Goal: Transaction & Acquisition: Purchase product/service

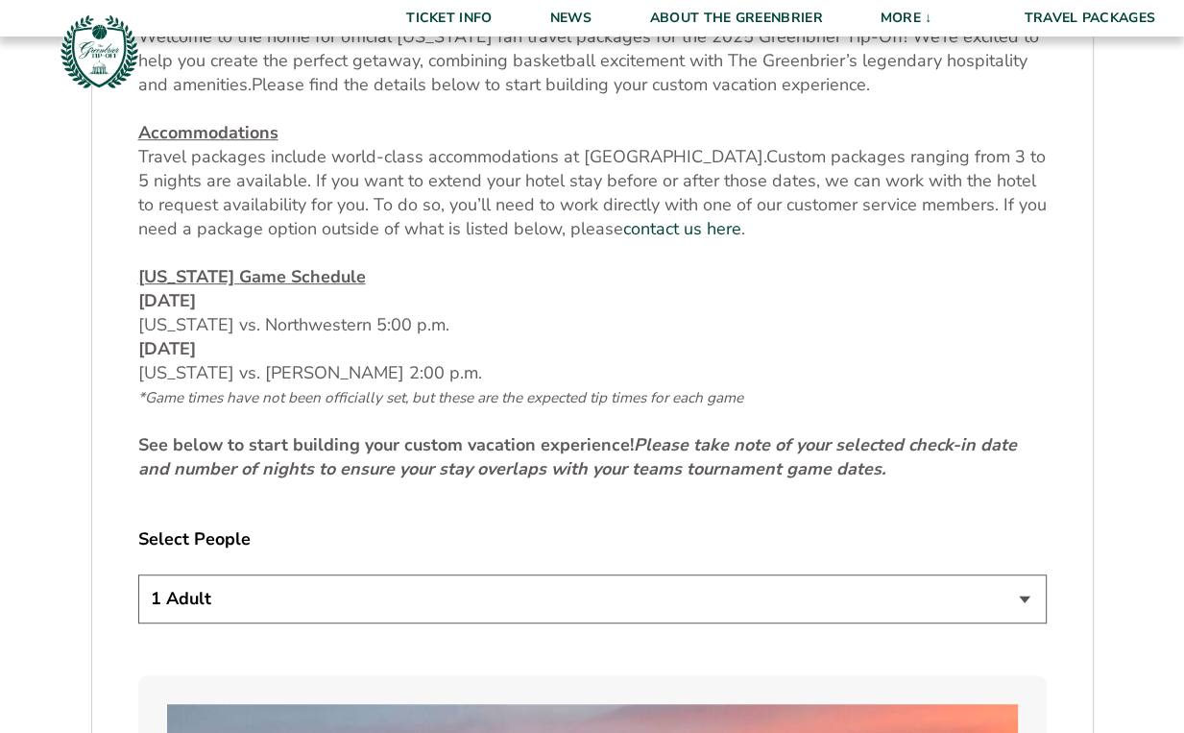
scroll to position [889, 0]
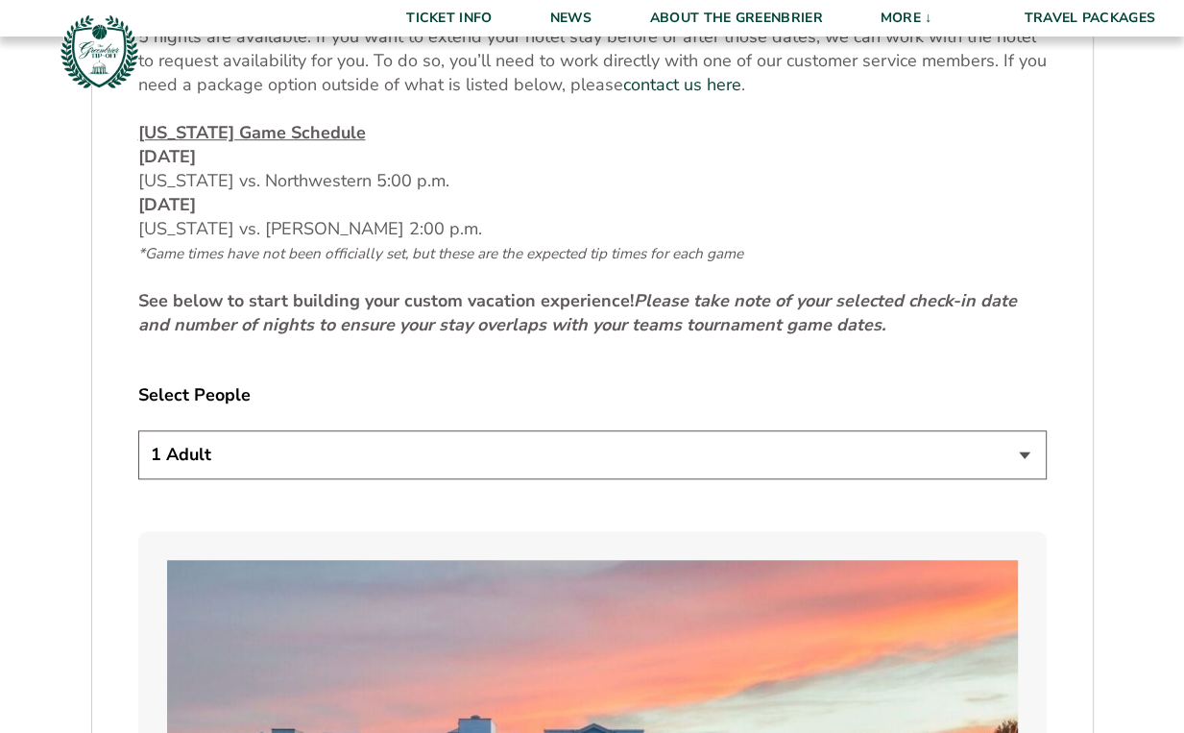
click at [525, 443] on select "1 Adult 2 Adults 3 Adults 4 Adults 2 Adults + 1 Child 2 Adults + 2 Children 2 A…" at bounding box center [592, 454] width 908 height 49
select select "3 Adults"
click at [138, 430] on select "1 Adult 2 Adults 3 Adults 4 Adults 2 Adults + 1 Child 2 Adults + 2 Children 2 A…" at bounding box center [592, 454] width 908 height 49
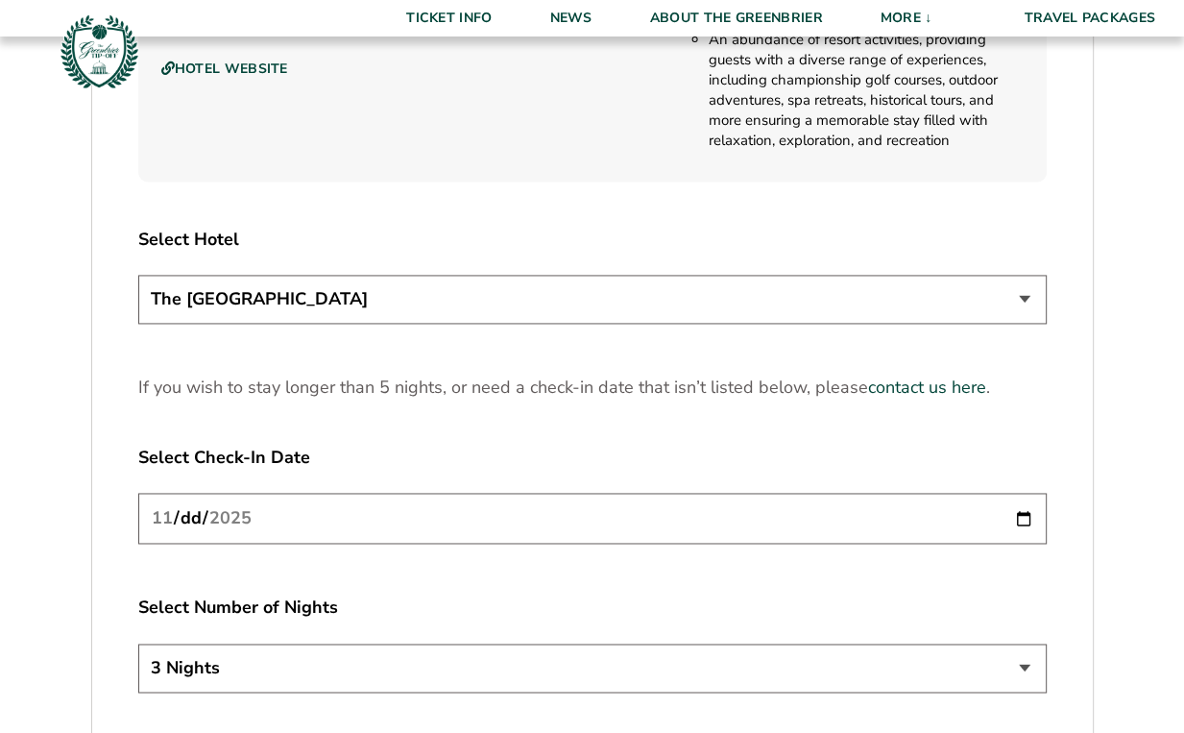
scroll to position [2284, 0]
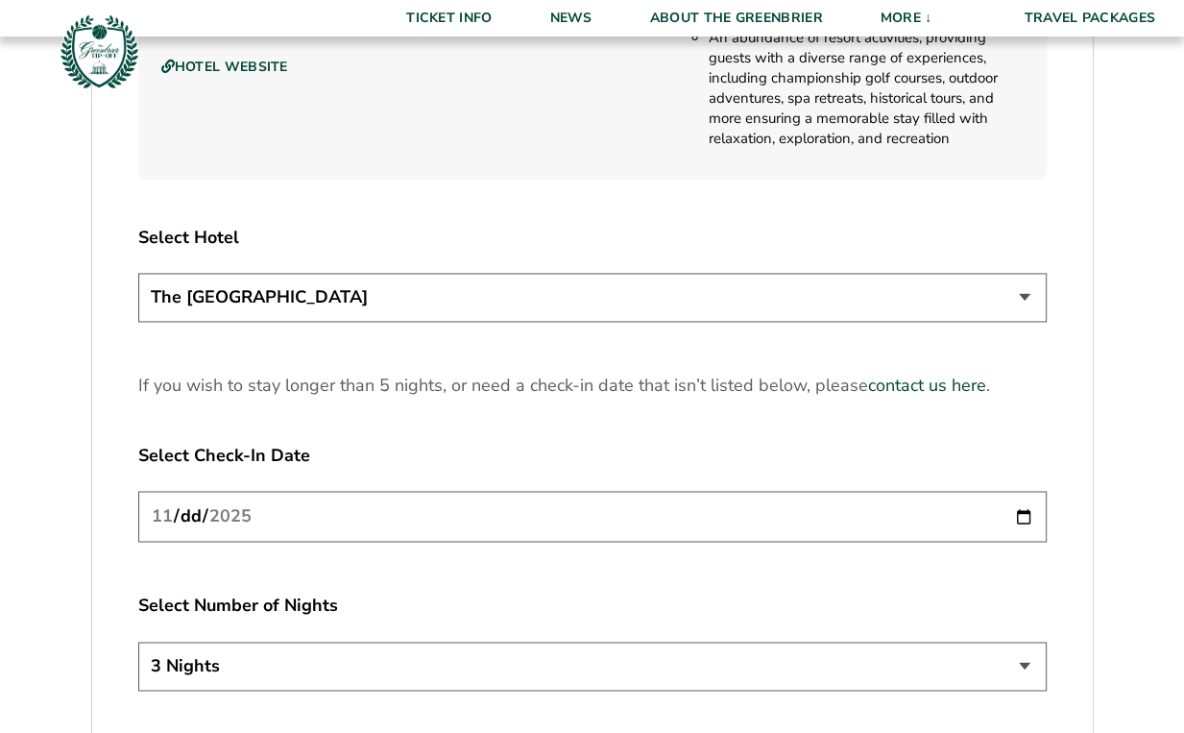
click at [277, 522] on input "2025-11-20" at bounding box center [592, 516] width 908 height 51
click at [1015, 509] on input "2025-11-20" at bounding box center [592, 516] width 908 height 51
type input "2025-11-21"
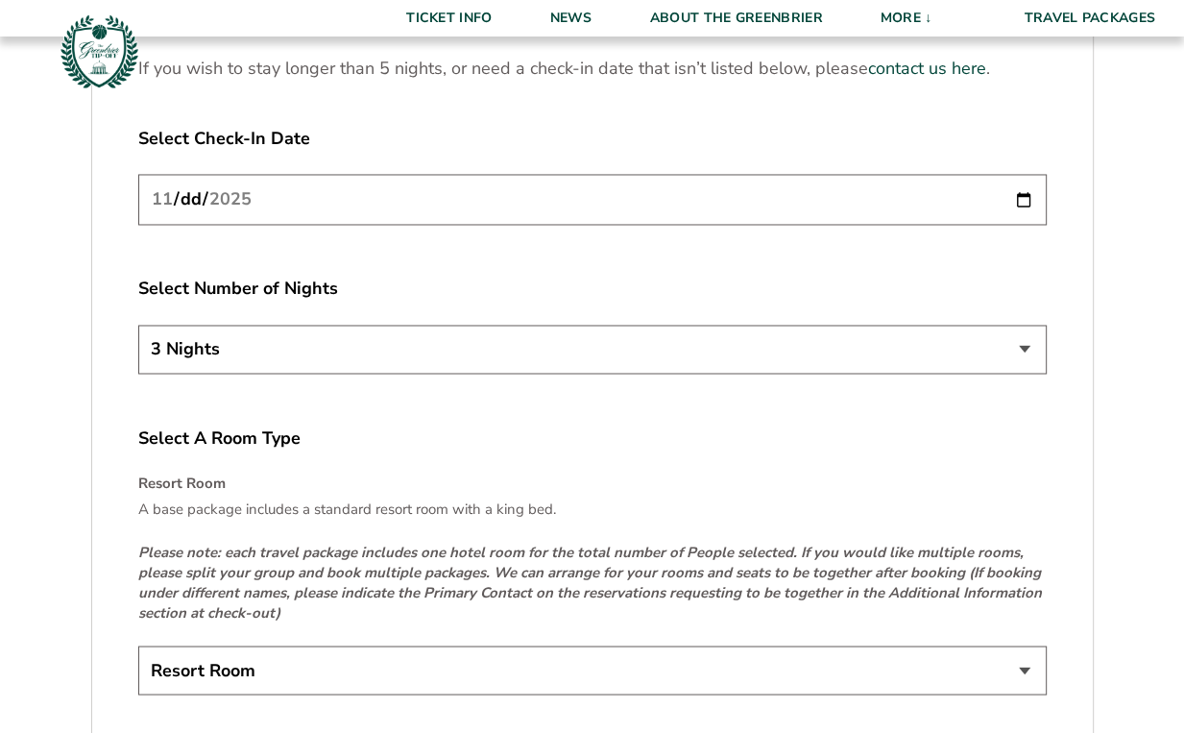
scroll to position [2735, 0]
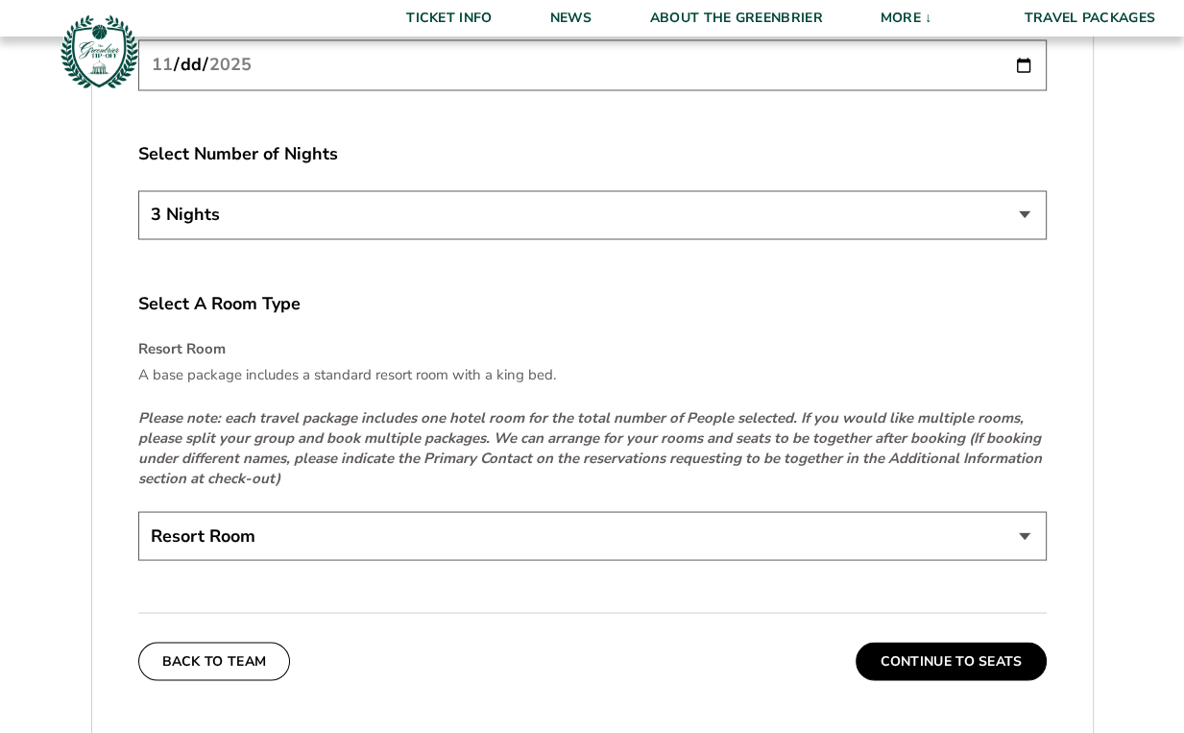
click at [350, 532] on select "Resort Room" at bounding box center [592, 535] width 908 height 49
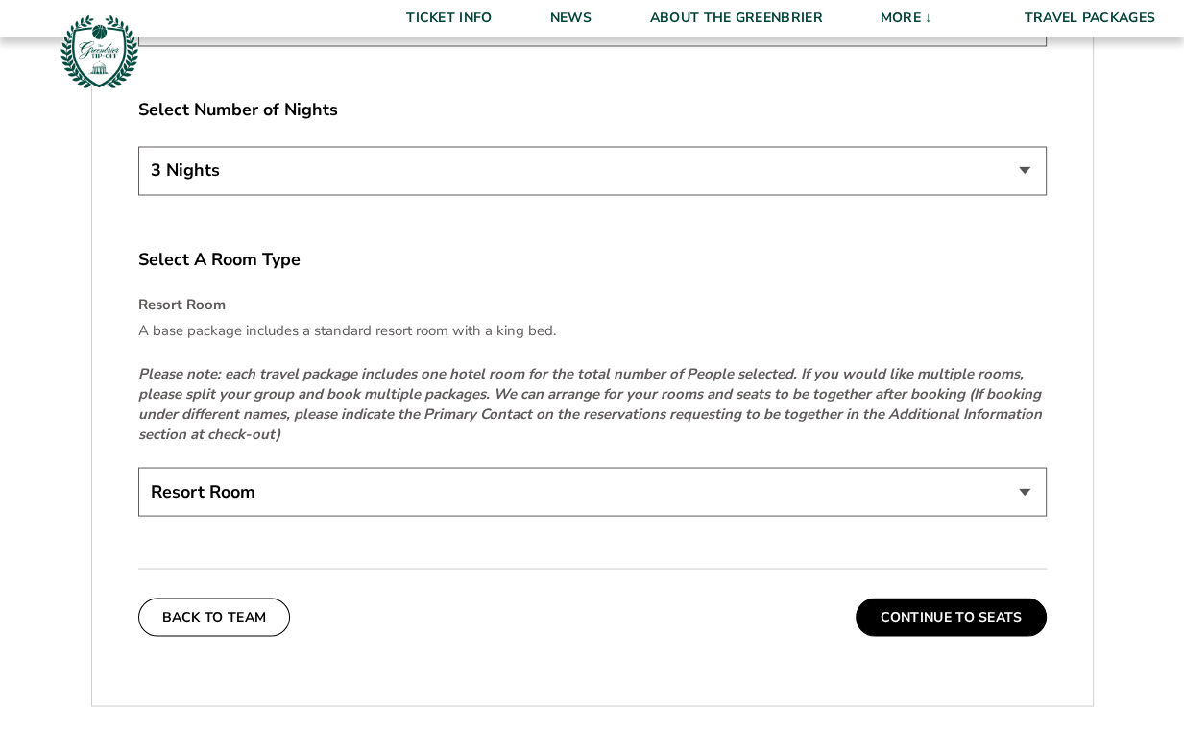
scroll to position [2781, 0]
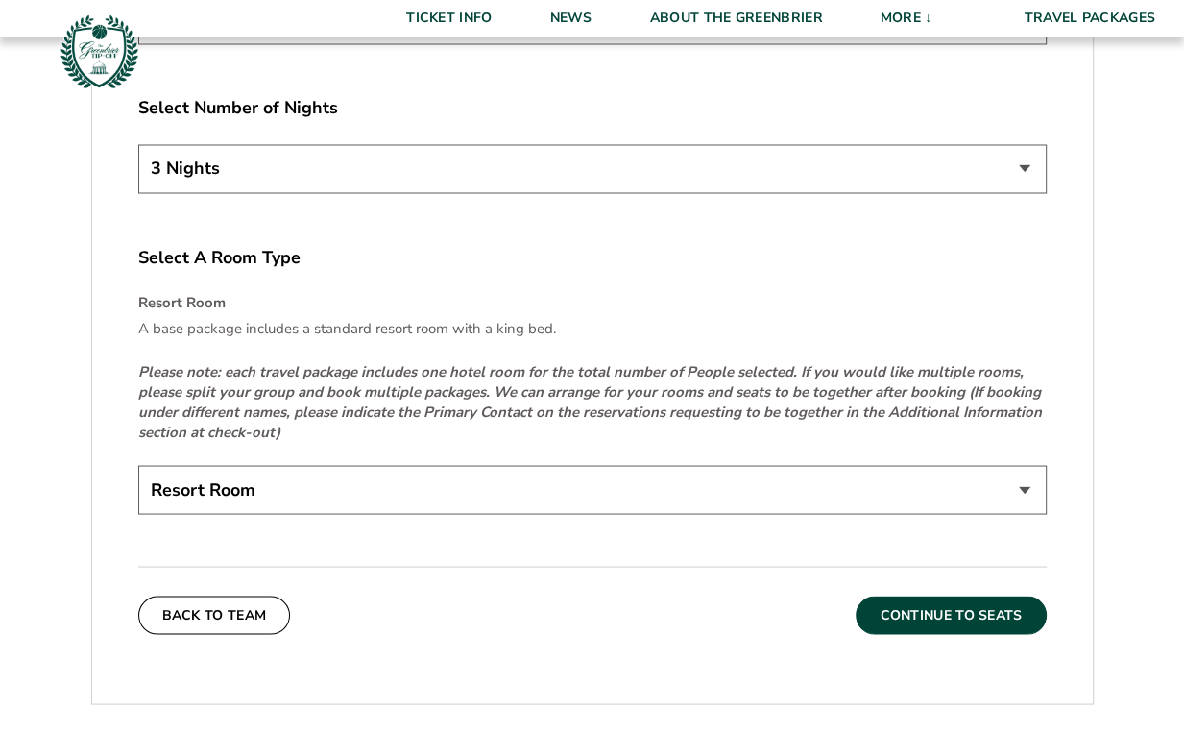
click at [920, 608] on button "Continue To Seats" at bounding box center [951, 614] width 190 height 38
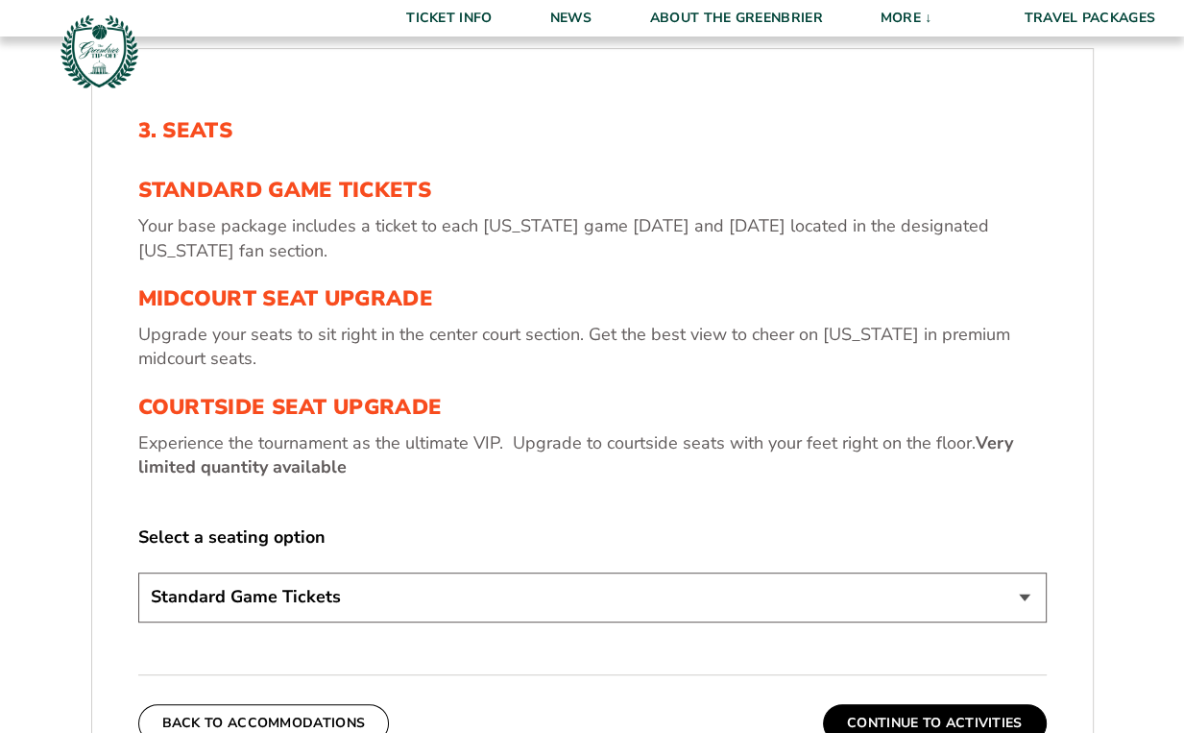
scroll to position [595, 0]
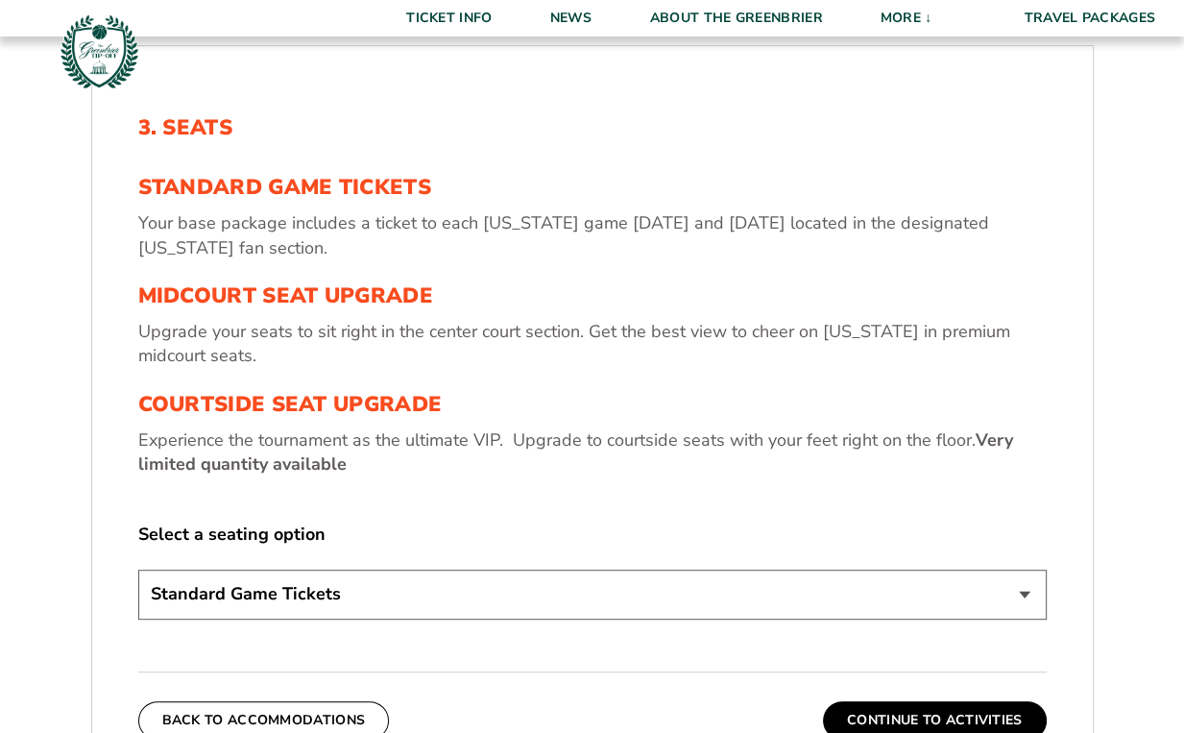
click at [629, 591] on select "Standard Game Tickets Midcourt Seat Upgrade (+$130 per person) Courtside Seat U…" at bounding box center [592, 593] width 908 height 49
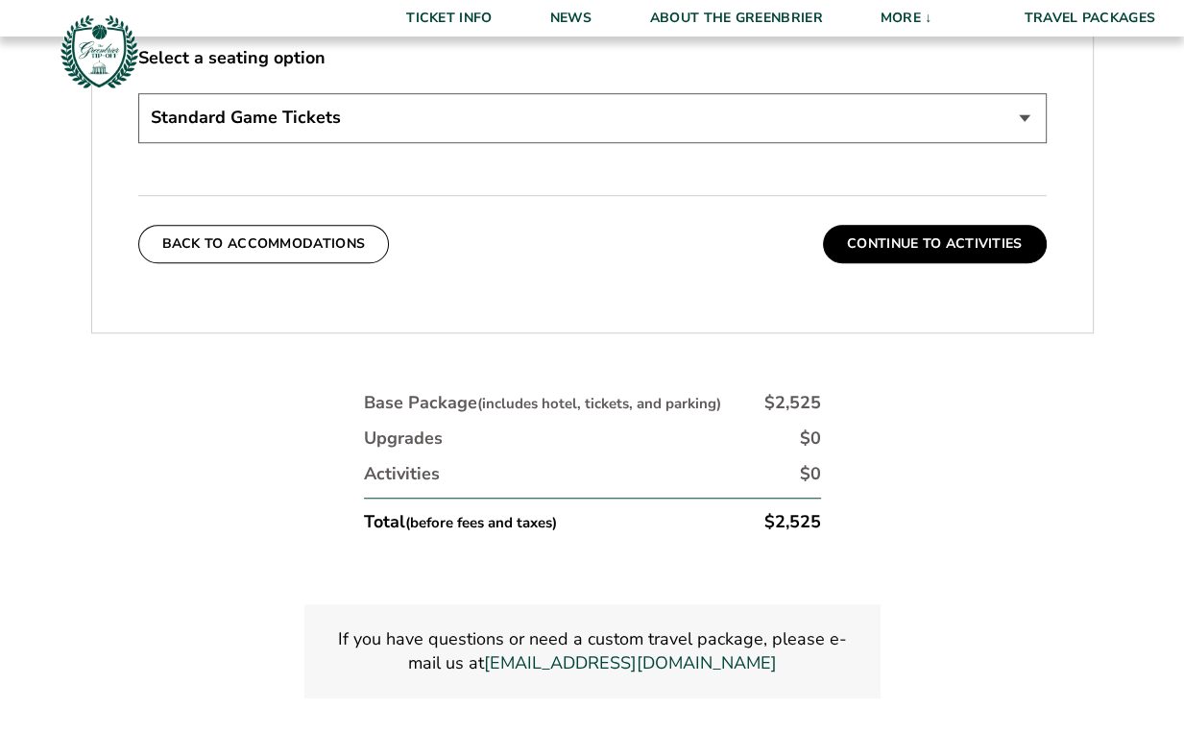
scroll to position [1095, 0]
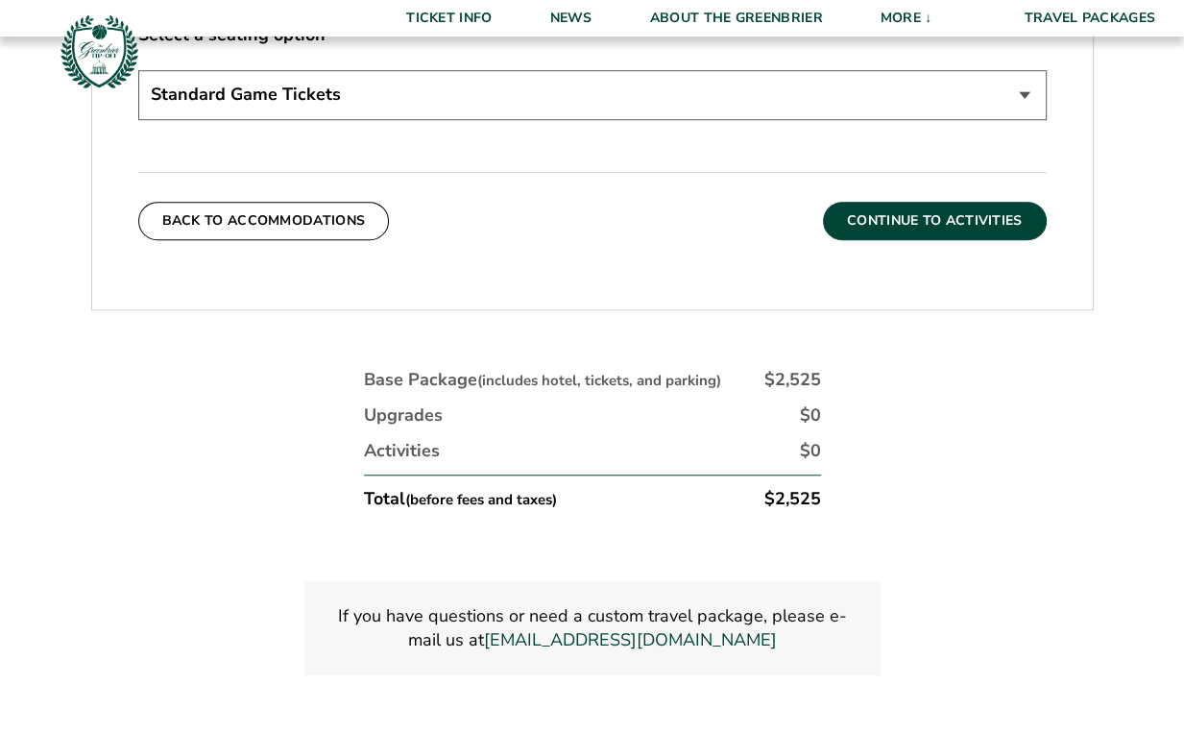
click at [951, 221] on button "Continue To Activities" at bounding box center [935, 221] width 224 height 38
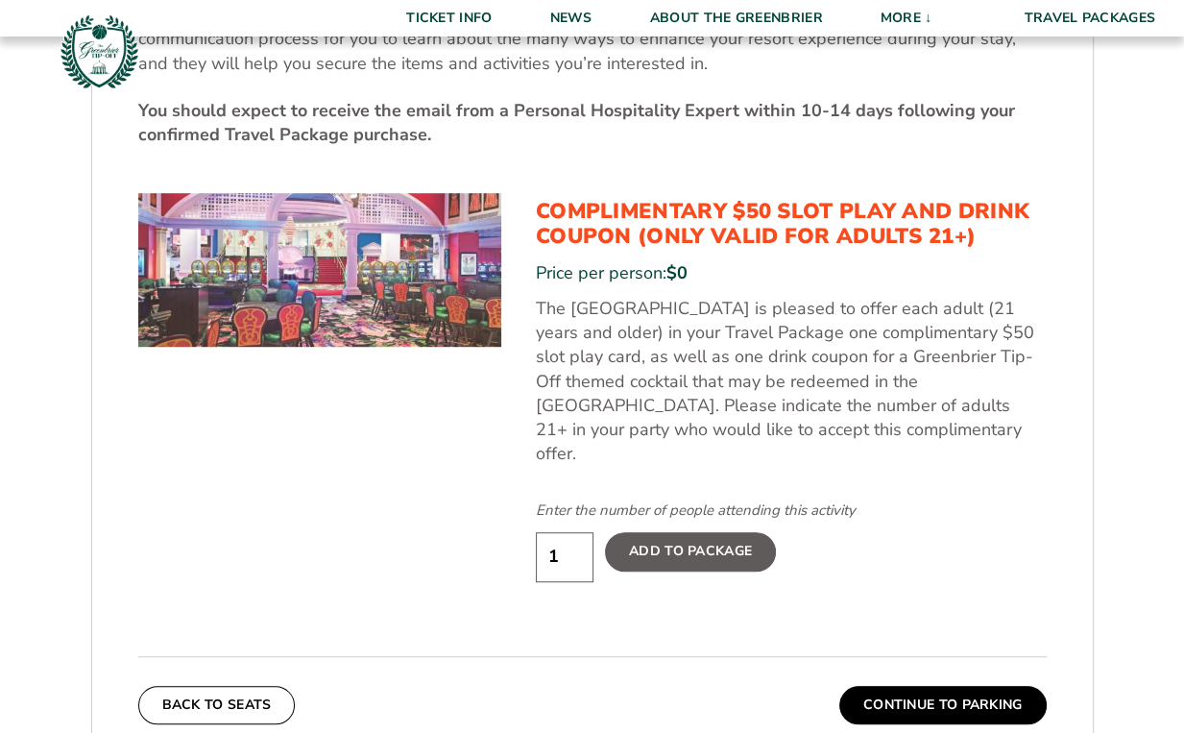
scroll to position [934, 0]
drag, startPoint x: 571, startPoint y: 544, endPoint x: 509, endPoint y: 544, distance: 62.4
click at [536, 544] on input "1" at bounding box center [565, 557] width 58 height 49
type input "3"
click at [689, 617] on div "4. Activities The Greenbrier offers an abundance of resort activities, providin…" at bounding box center [592, 250] width 1001 height 1041
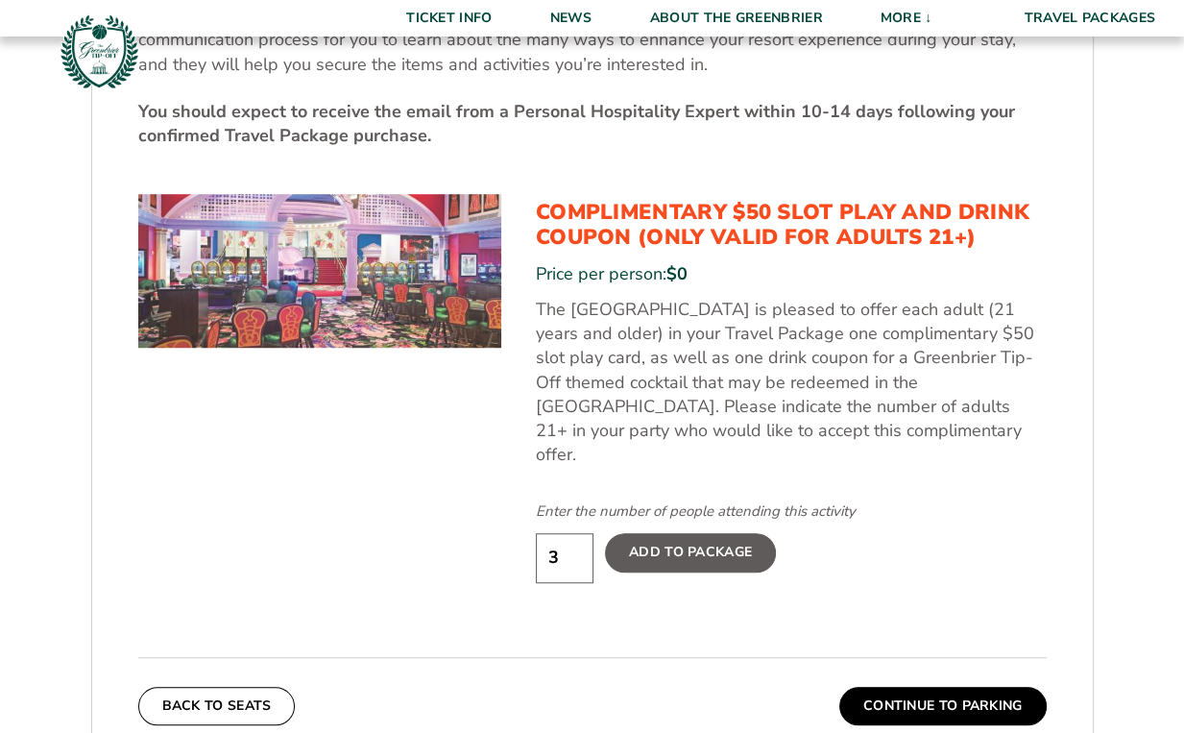
click at [688, 533] on label "Add To Package" at bounding box center [690, 552] width 171 height 38
click at [0, 0] on input "Add To Package" at bounding box center [0, 0] width 0 height 0
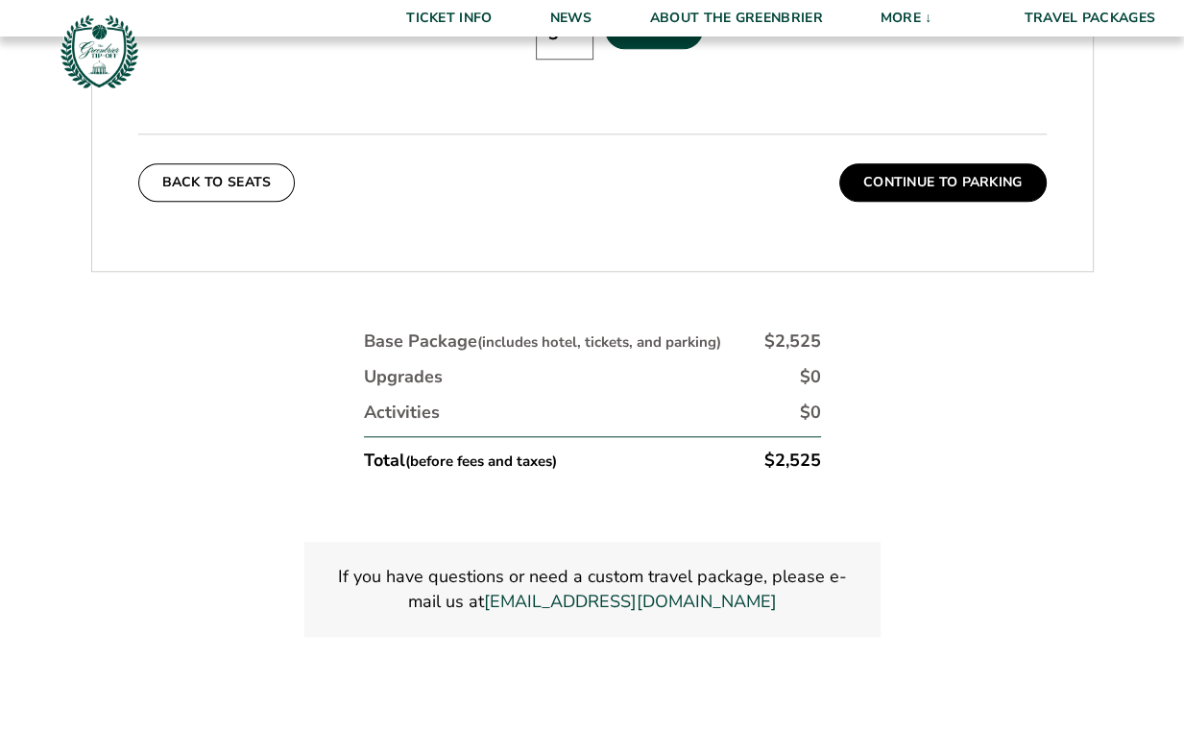
scroll to position [1460, 0]
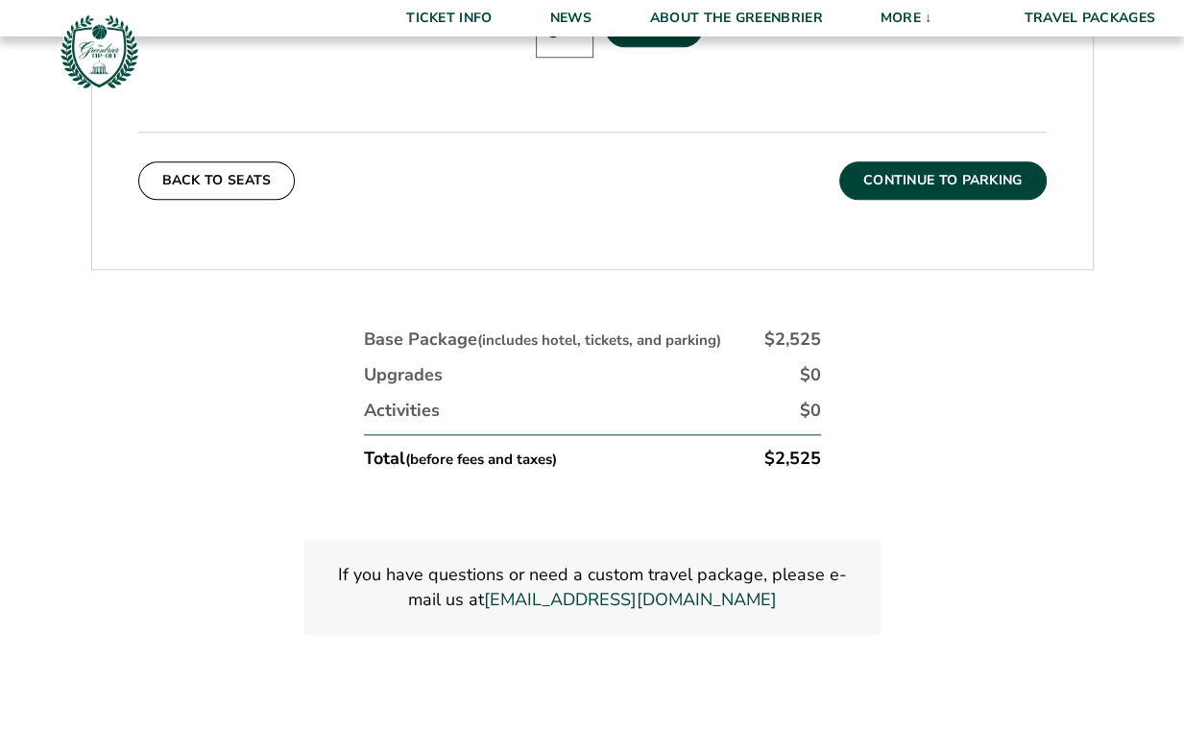
click at [943, 161] on button "Continue To Parking" at bounding box center [942, 180] width 207 height 38
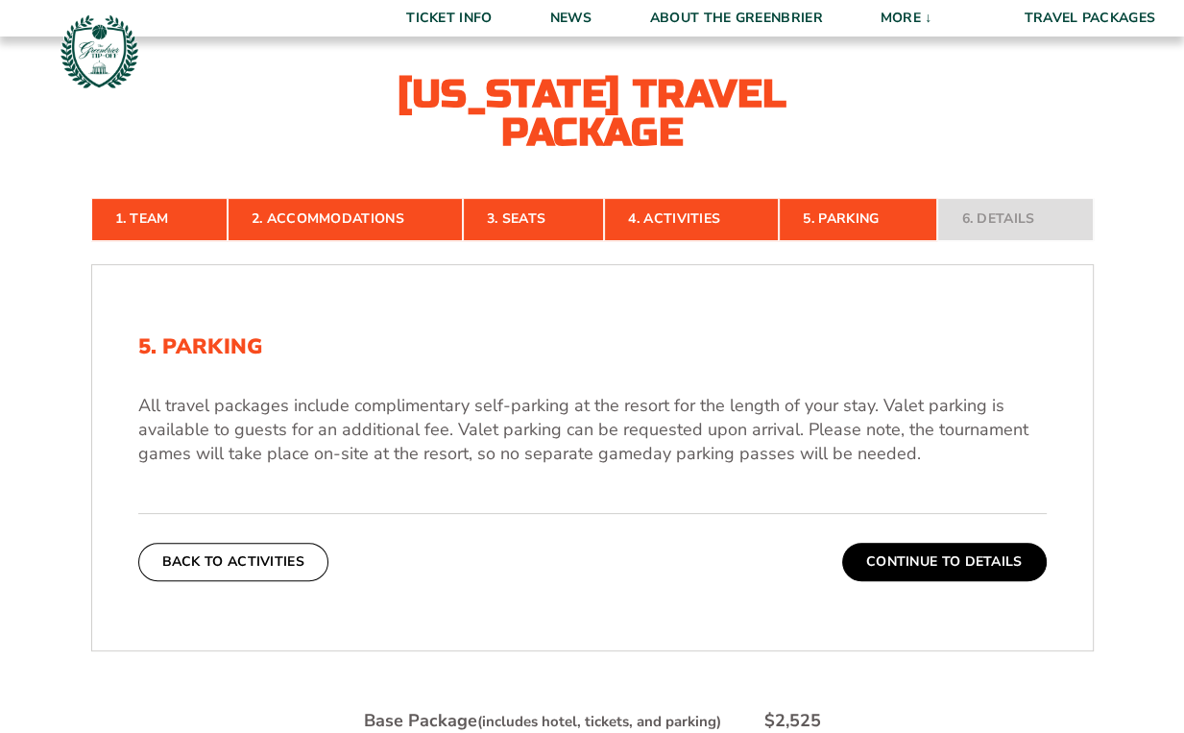
scroll to position [376, 0]
click at [942, 568] on button "Continue To Details" at bounding box center [944, 562] width 205 height 38
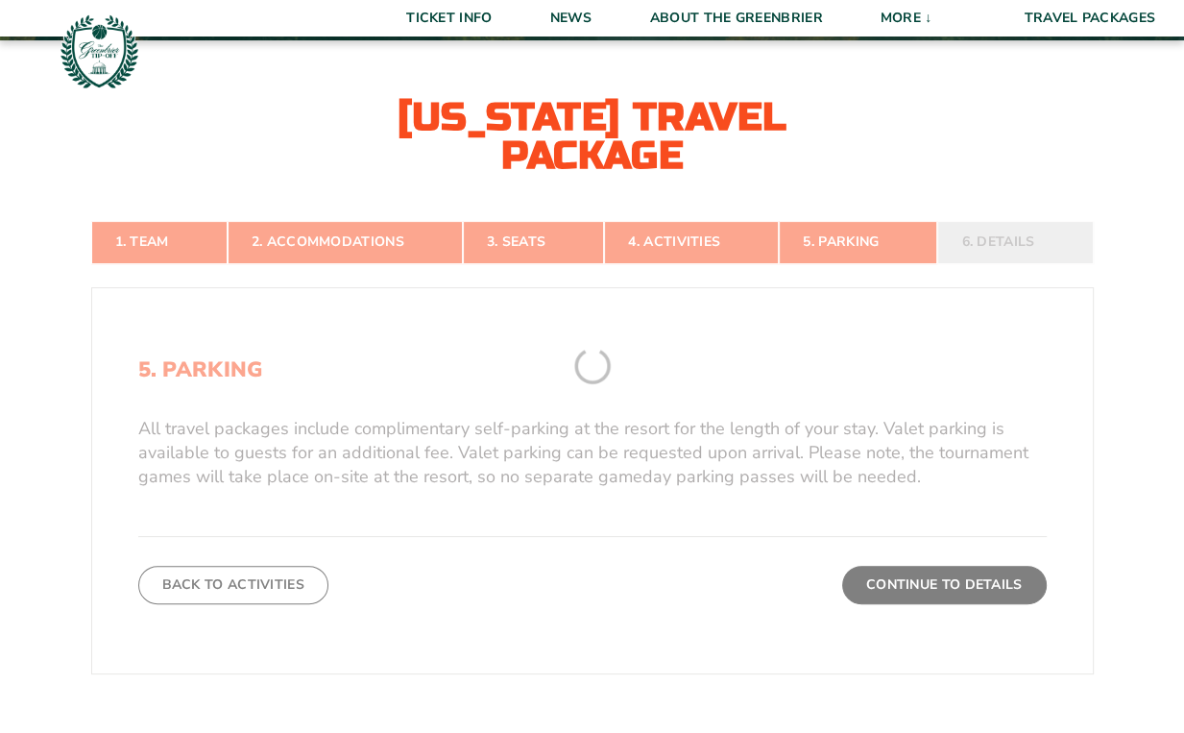
scroll to position [346, 0]
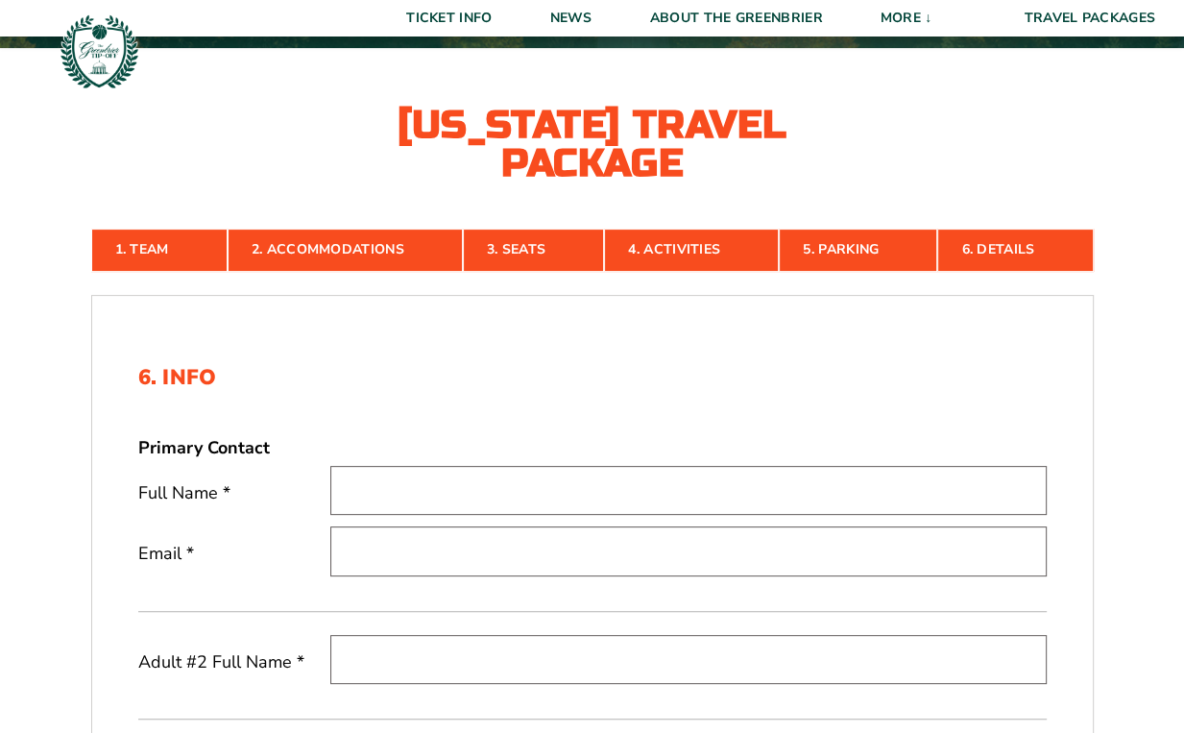
click at [631, 452] on div "Primary Contact" at bounding box center [592, 448] width 908 height 24
click at [624, 468] on input "text" at bounding box center [688, 490] width 716 height 49
type input "[PERSON_NAME]"
click at [463, 545] on input "email" at bounding box center [688, 550] width 716 height 49
type input "[EMAIL_ADDRESS][DOMAIN_NAME]"
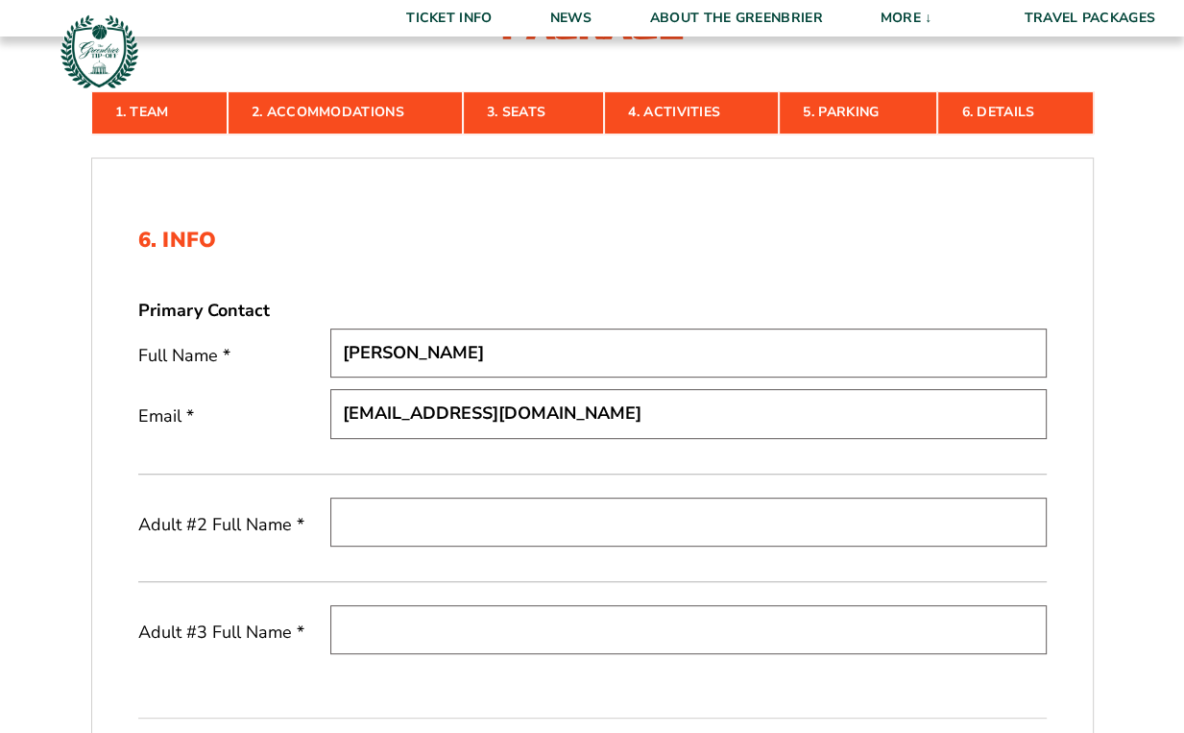
scroll to position [551, 0]
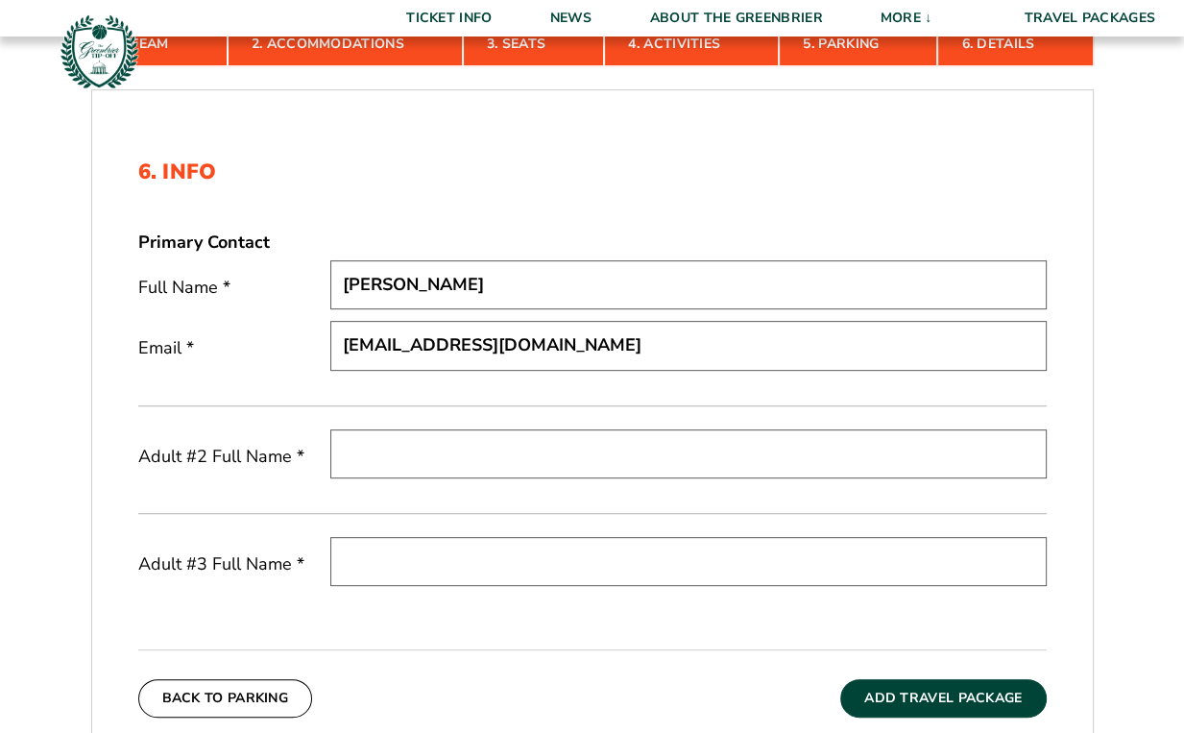
click at [448, 447] on input "text" at bounding box center [688, 453] width 716 height 49
type input "[PERSON_NAME]"
click at [446, 567] on input "text" at bounding box center [688, 561] width 716 height 49
type input "[PERSON_NAME]"
click at [411, 649] on div "Back To Parking Add Travel Package" at bounding box center [592, 683] width 908 height 68
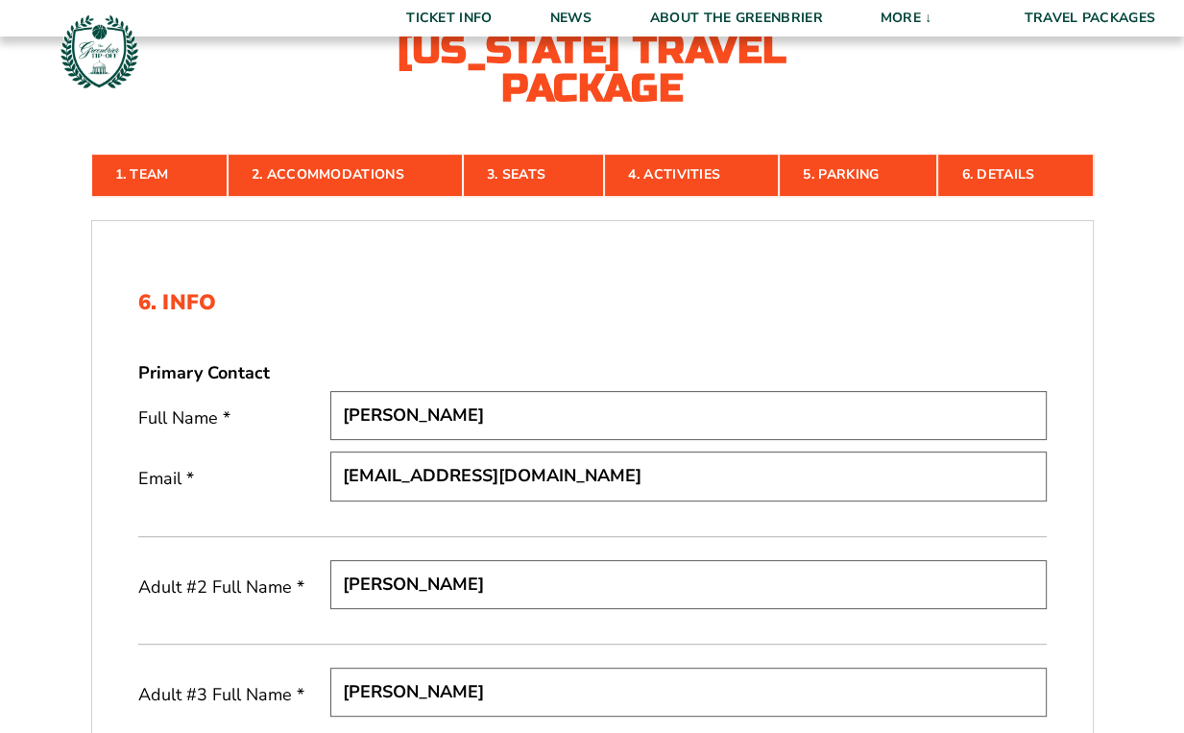
scroll to position [776, 0]
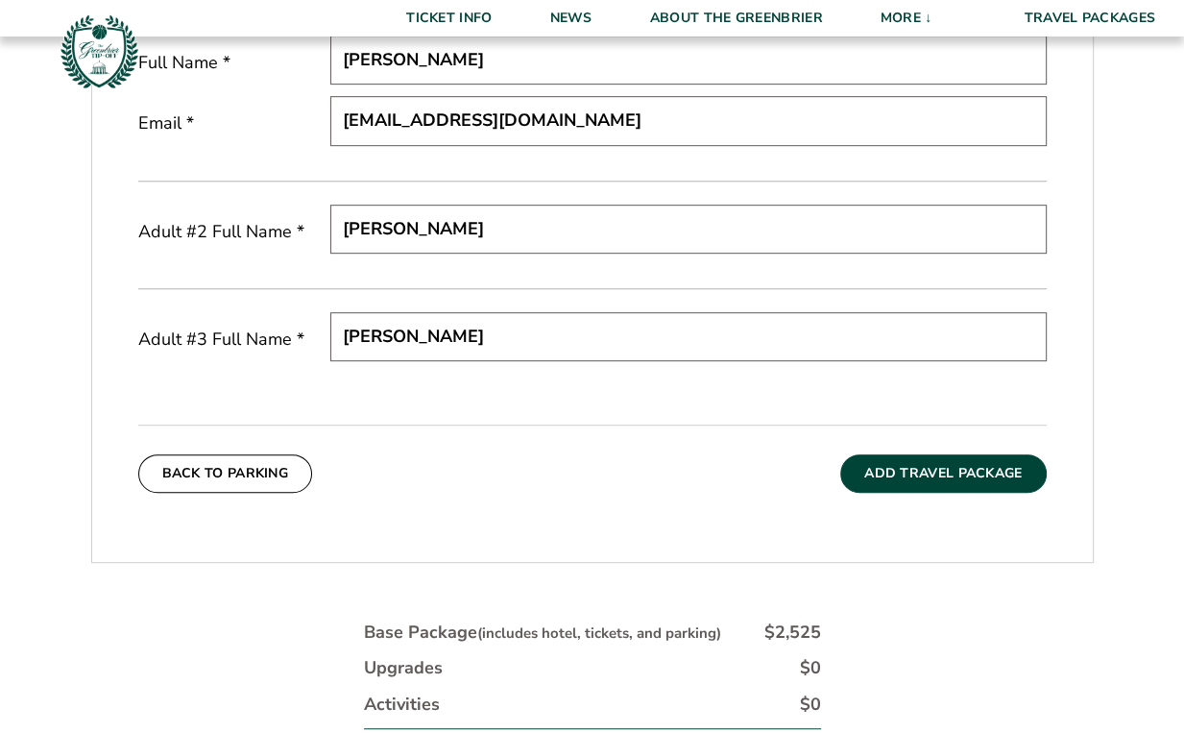
click at [902, 471] on button "Add Travel Package" at bounding box center [942, 473] width 205 height 38
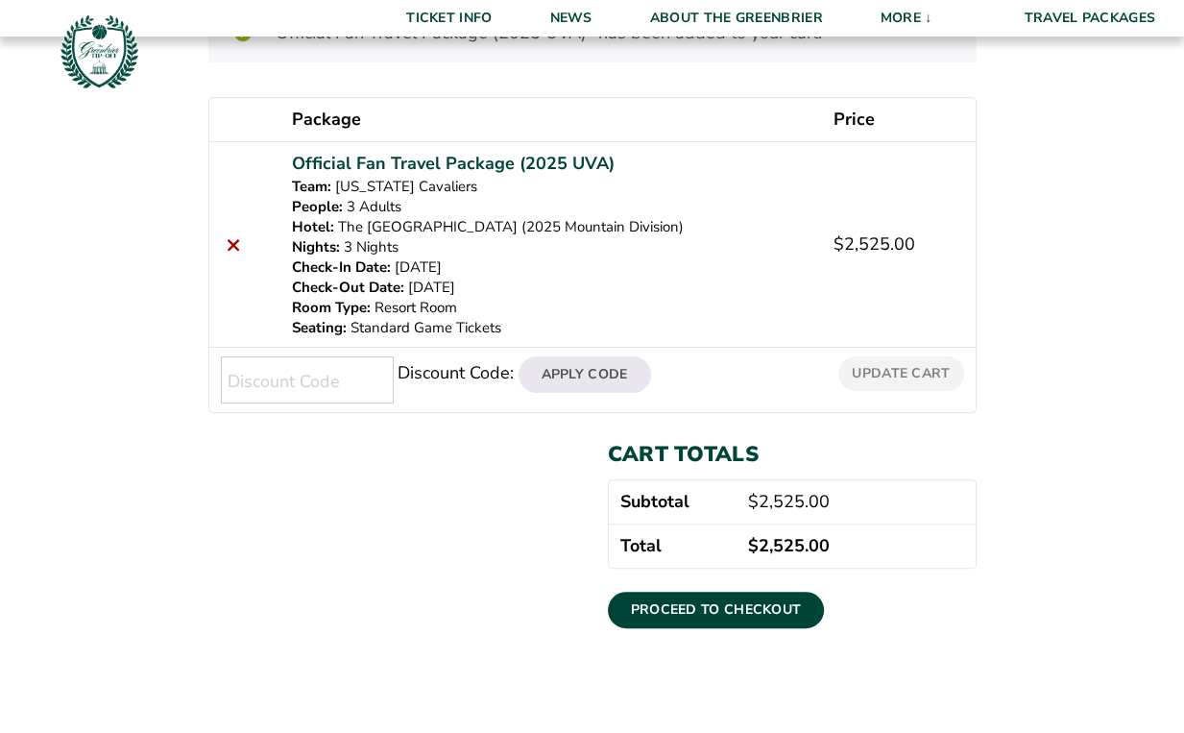
scroll to position [303, 0]
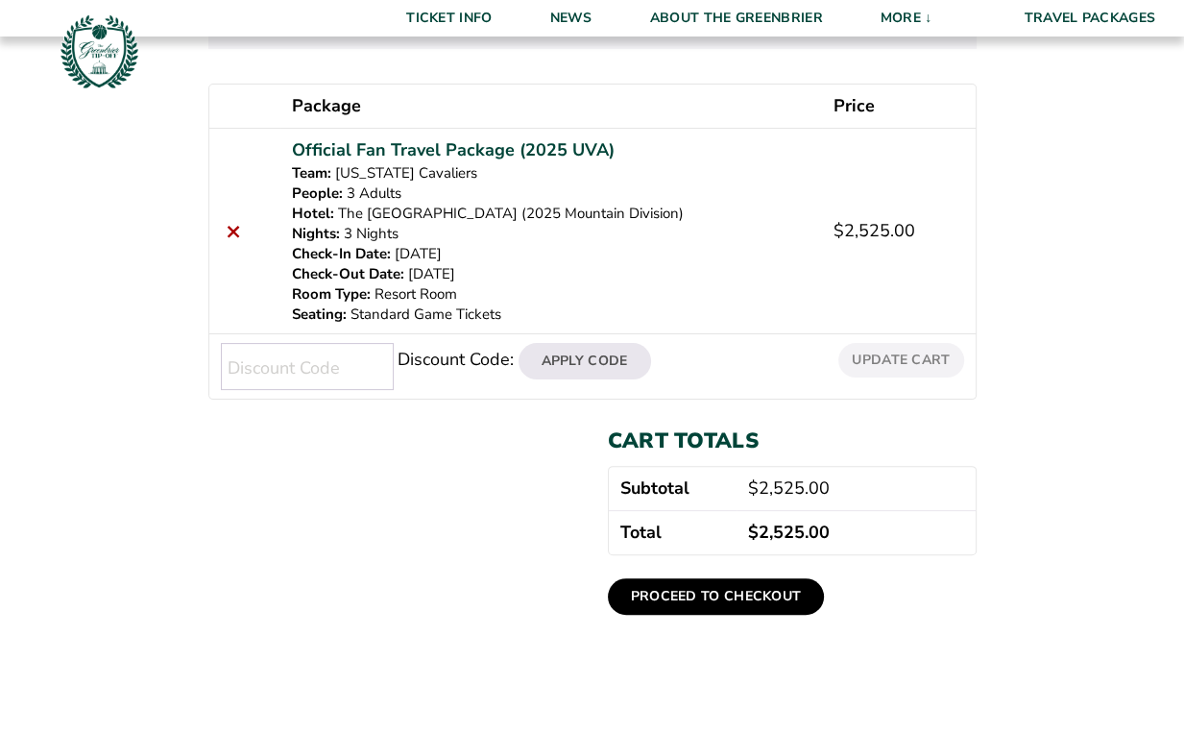
click at [726, 587] on link "Proceed to checkout" at bounding box center [716, 596] width 217 height 36
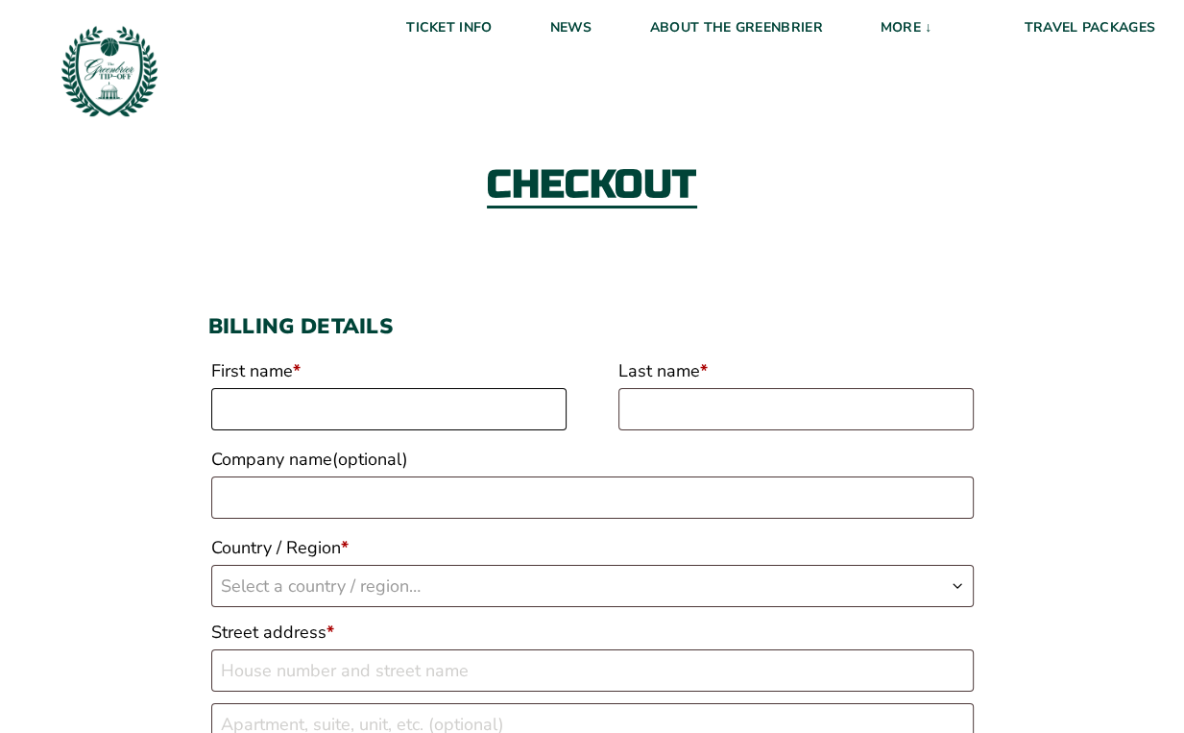
click at [503, 395] on input "First name *" at bounding box center [388, 409] width 355 height 42
type input "[PERSON_NAME]"
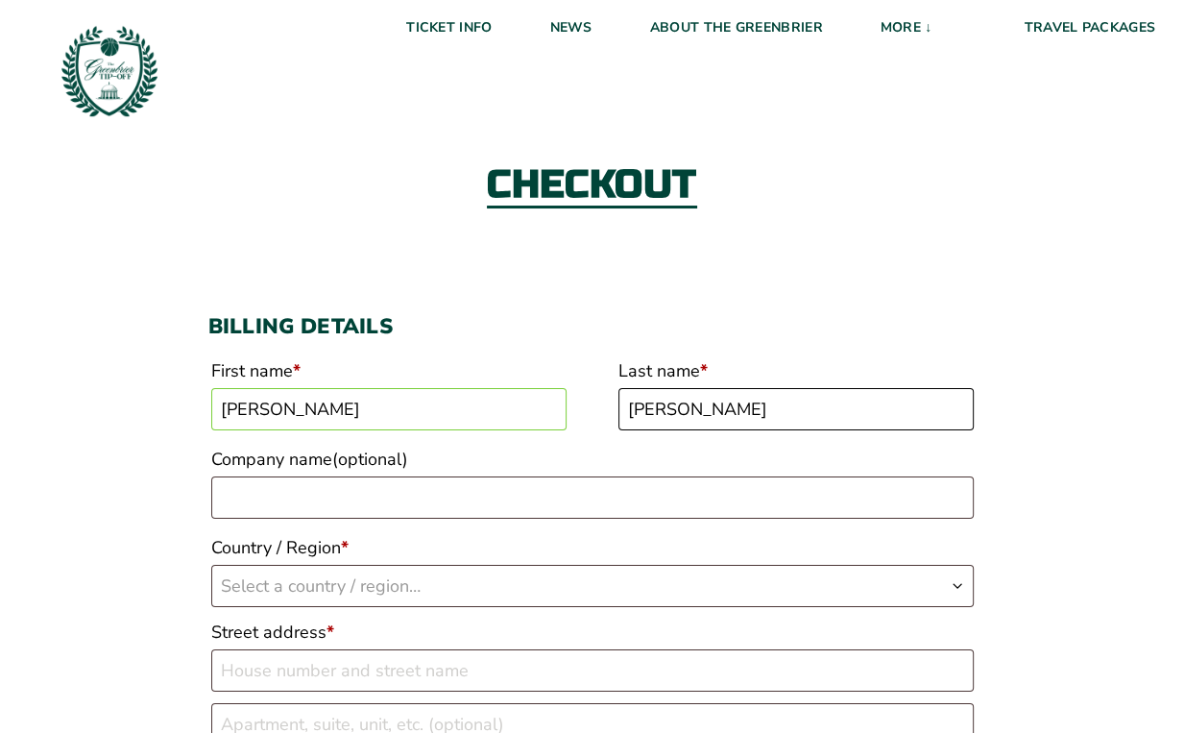
type input "[PERSON_NAME]"
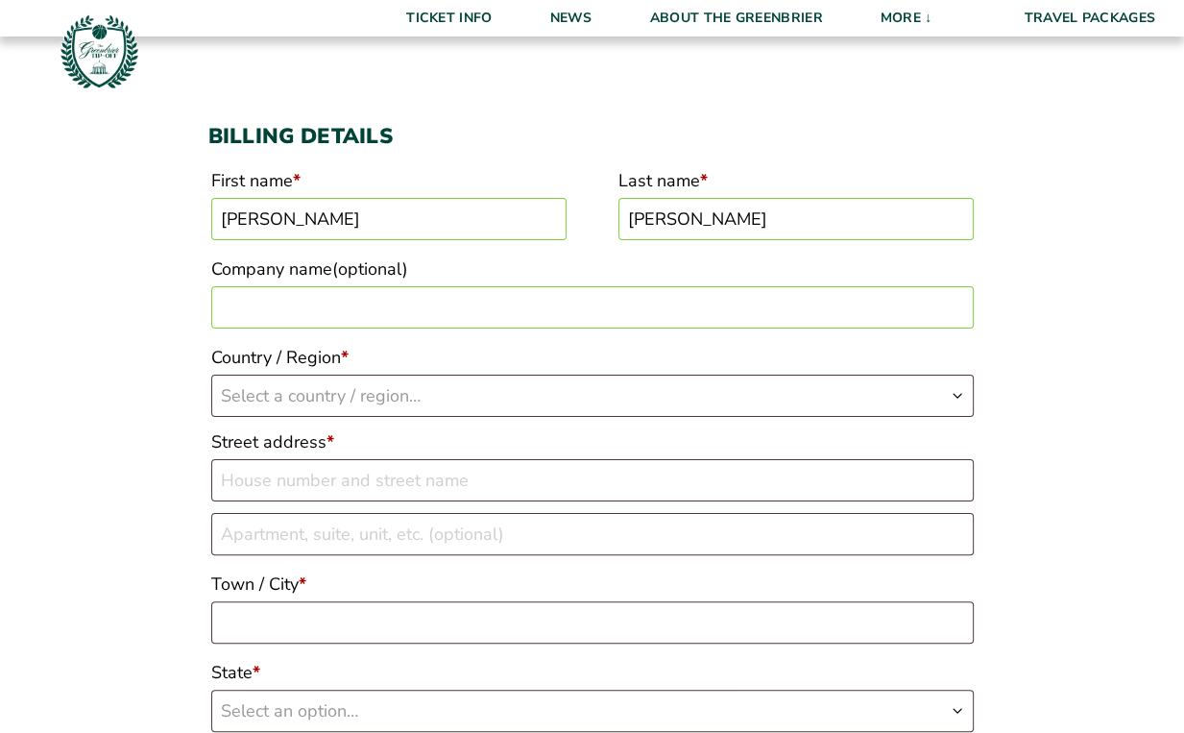
scroll to position [188, 0]
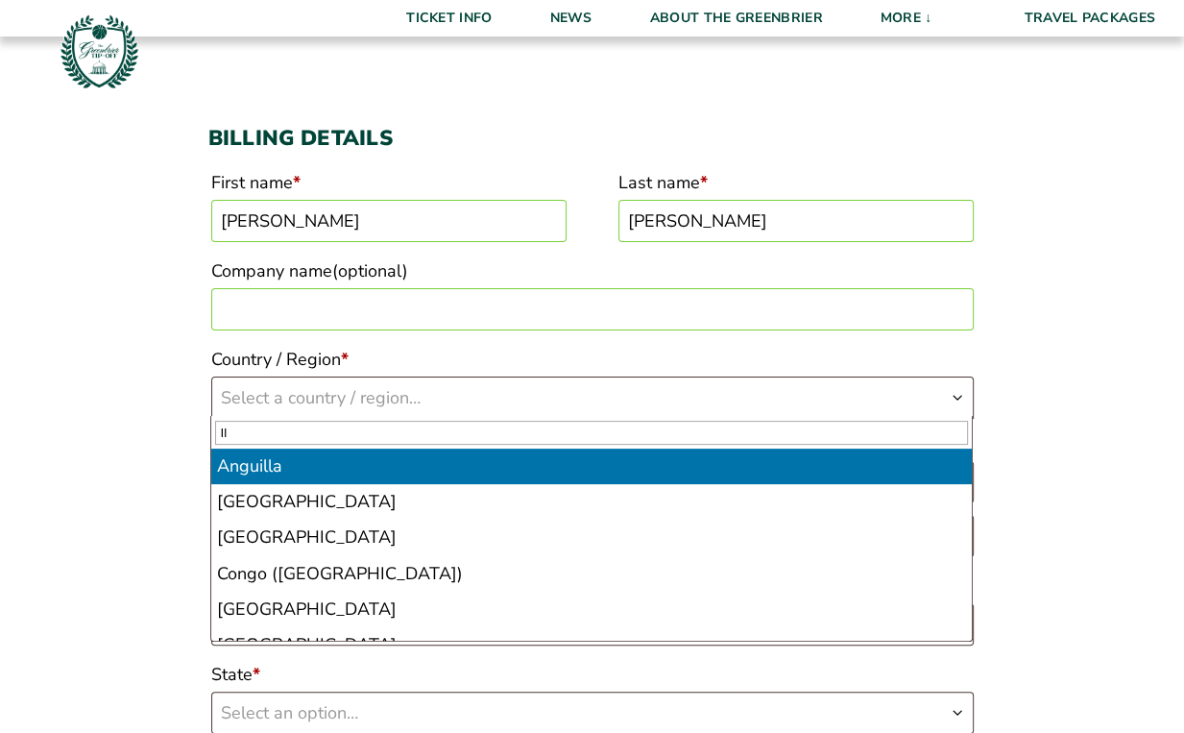
type input "I"
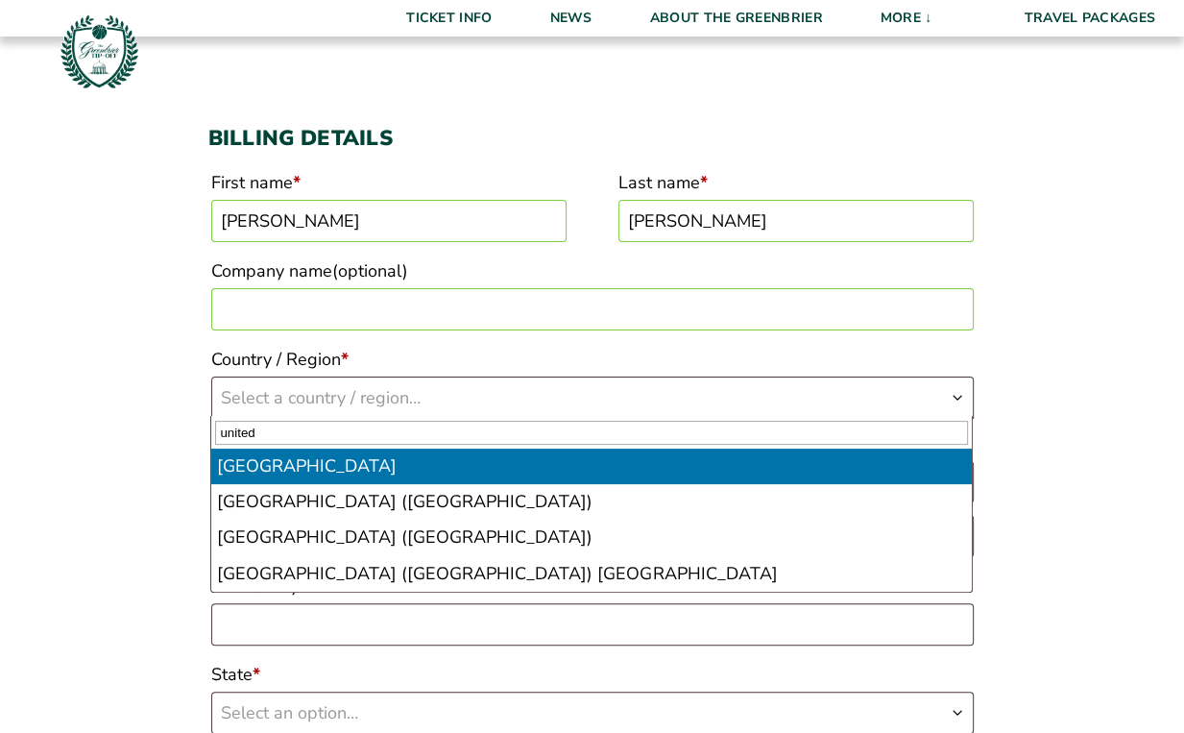
type input "united"
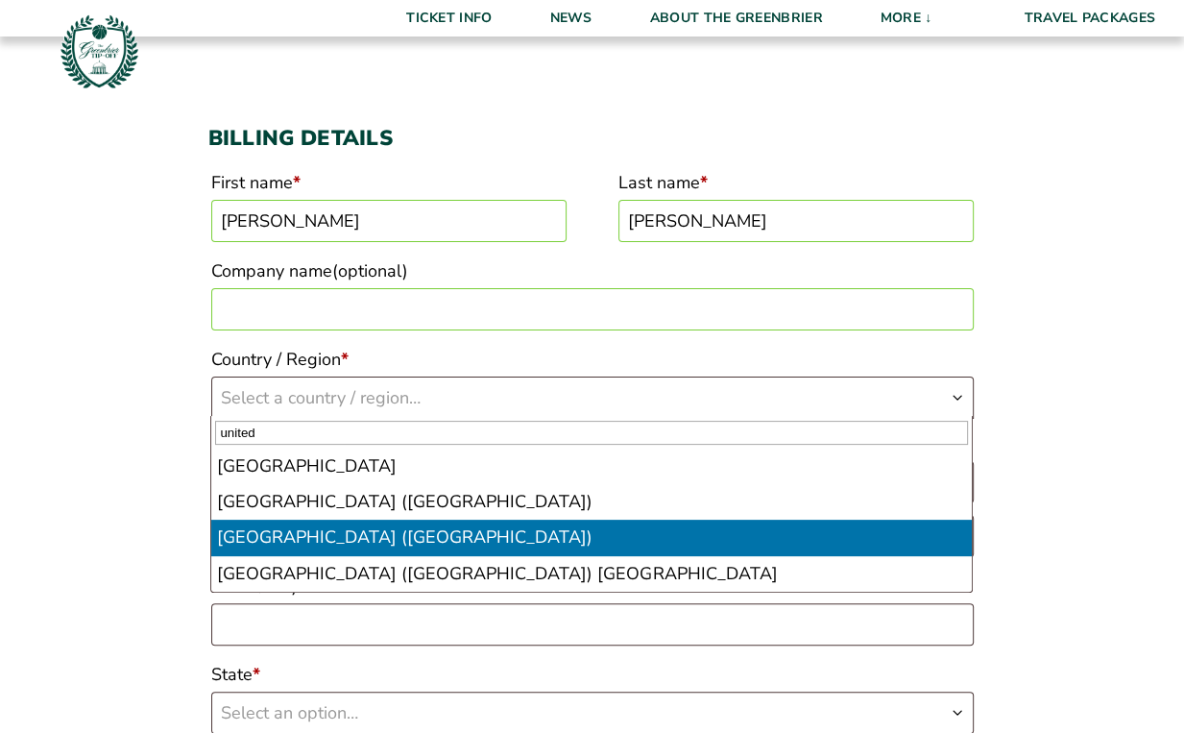
select select "US"
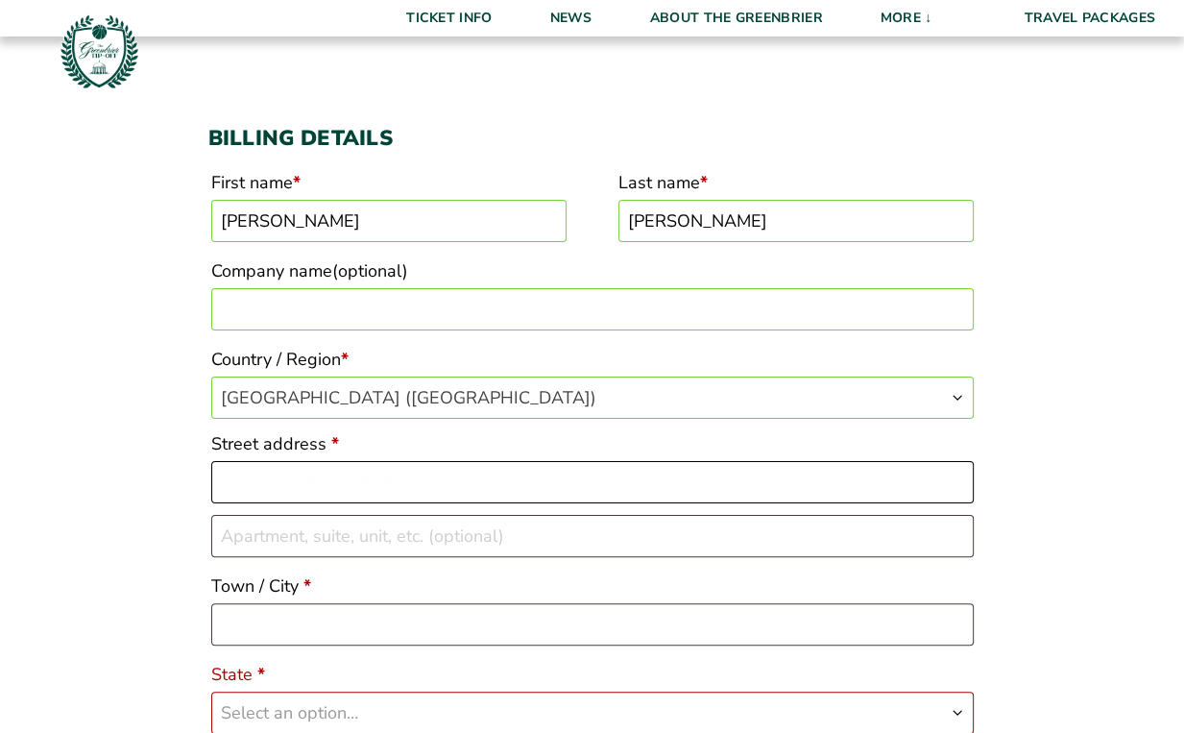
click at [344, 479] on input "Street address *" at bounding box center [592, 482] width 762 height 42
click at [293, 491] on input "Street address *" at bounding box center [592, 482] width 762 height 42
type input "2"
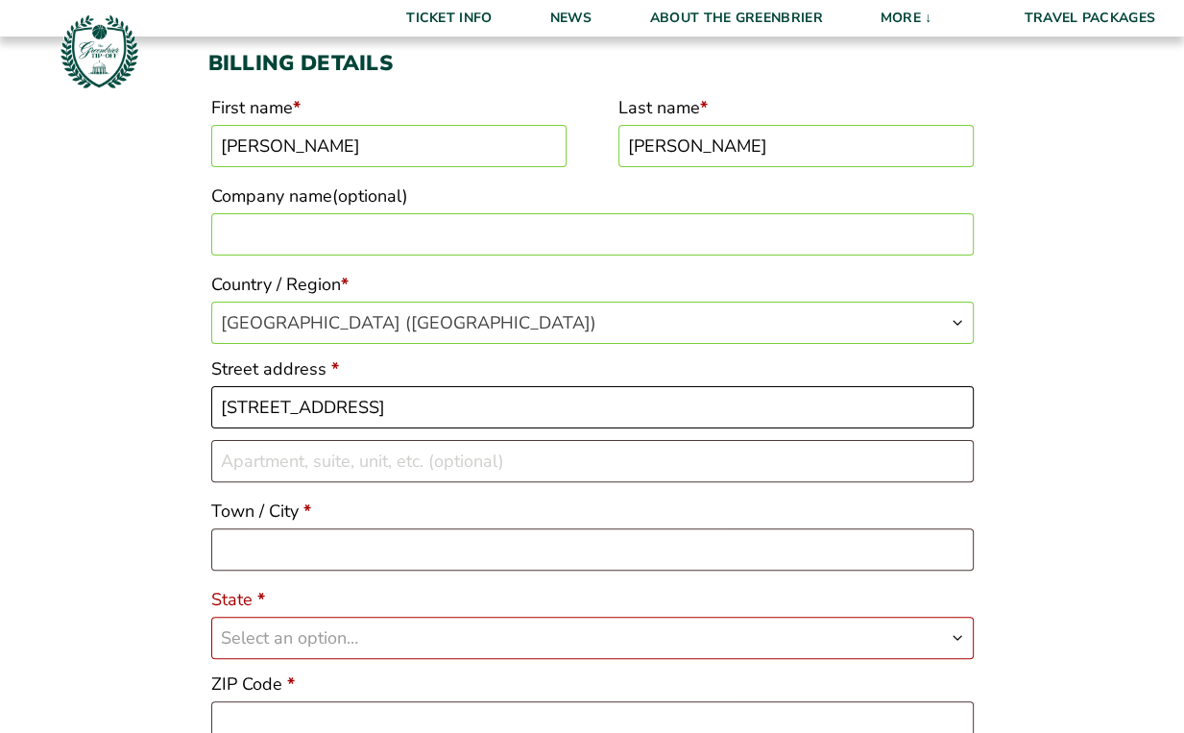
scroll to position [265, 0]
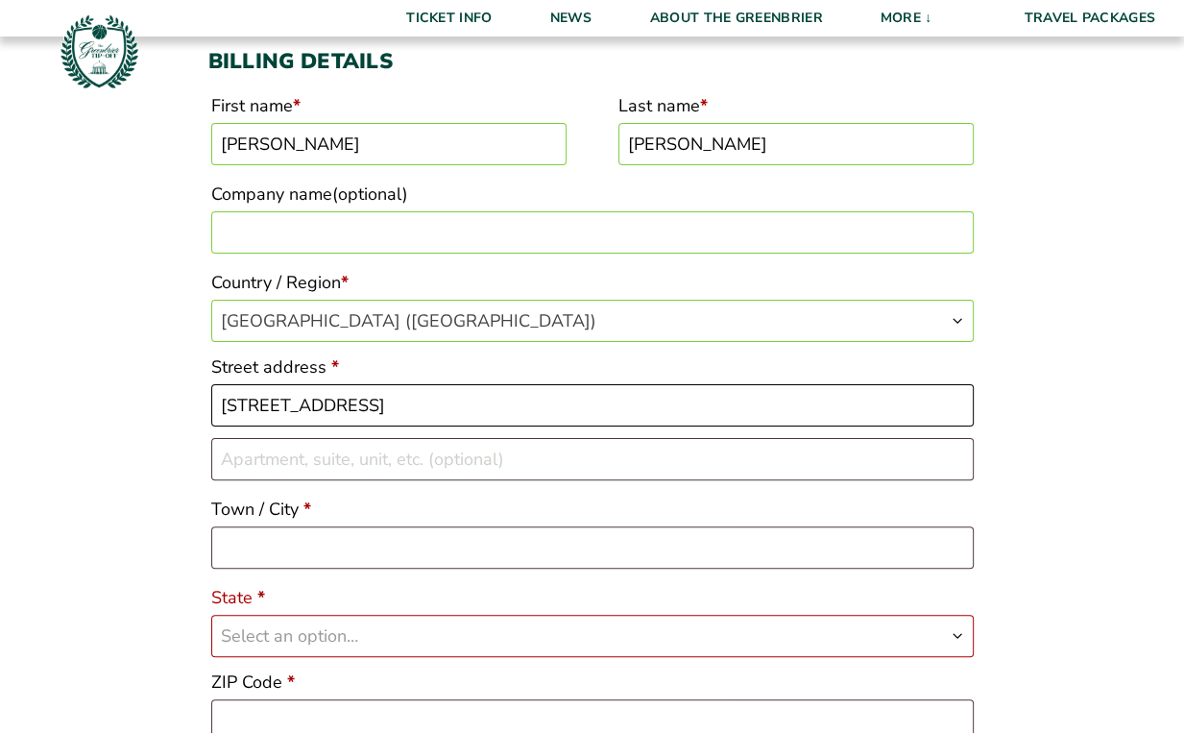
type input "[STREET_ADDRESS]"
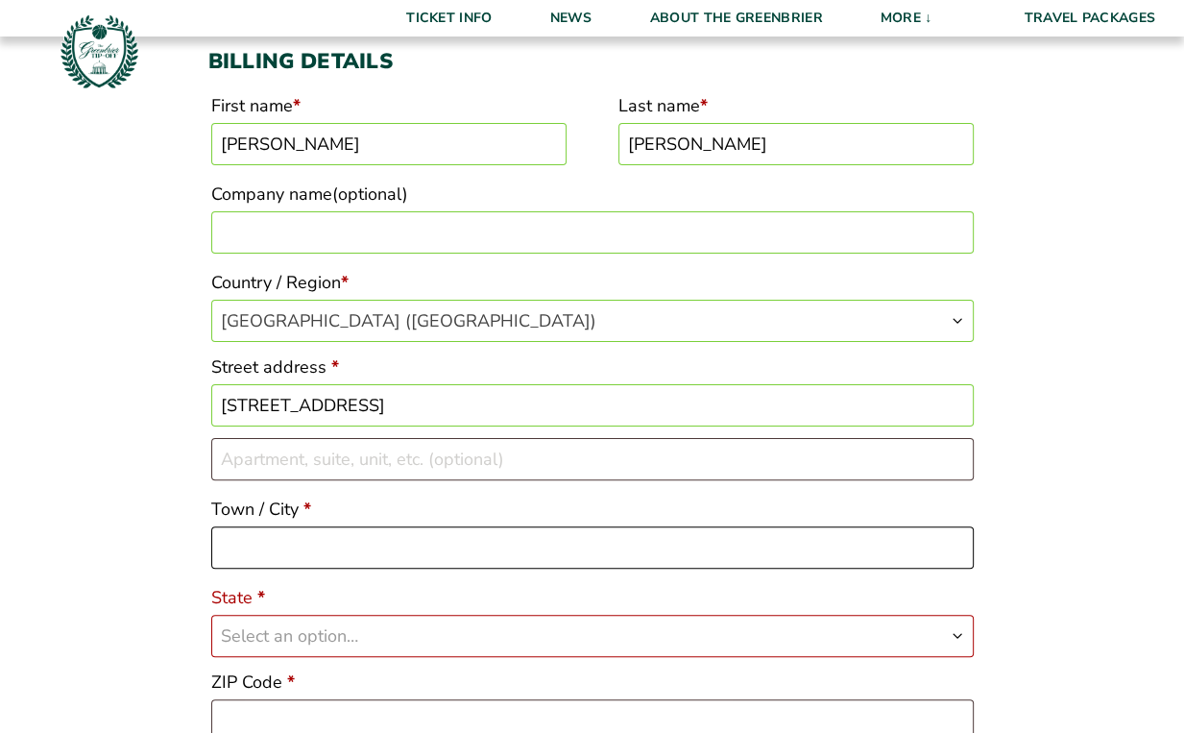
click at [257, 548] on input "Town / City *" at bounding box center [592, 547] width 762 height 42
type input "Lake Bluff"
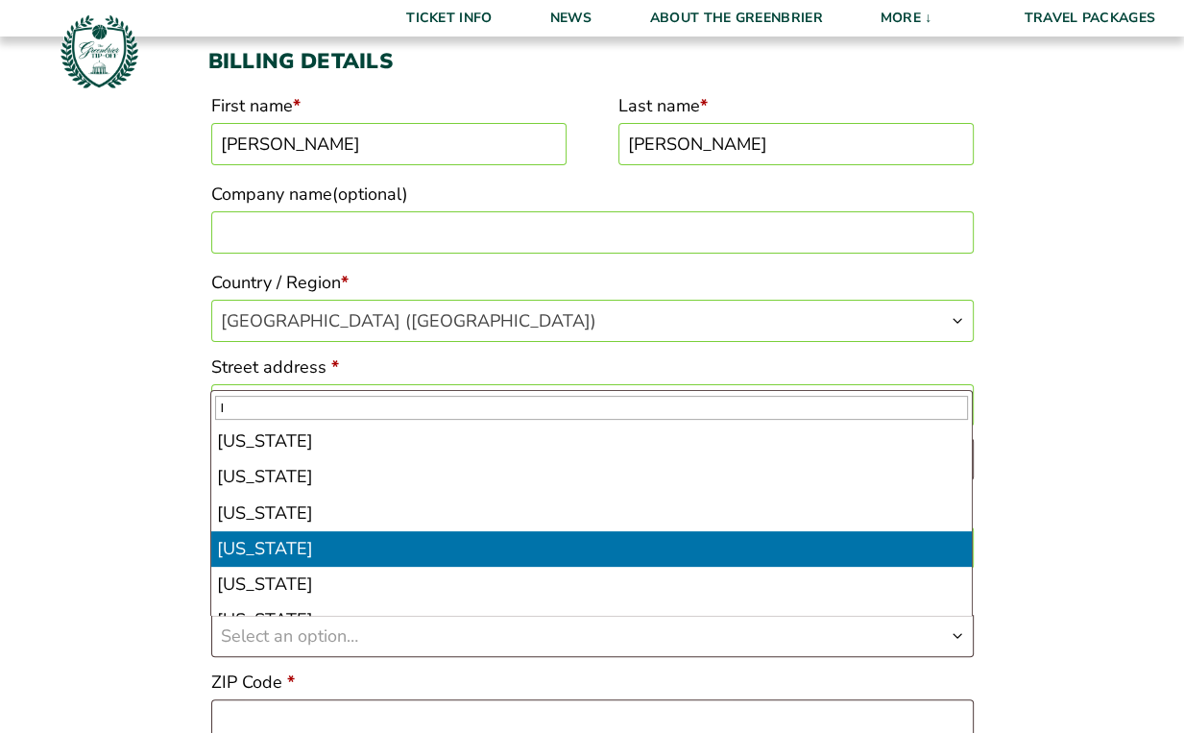
type input "IL"
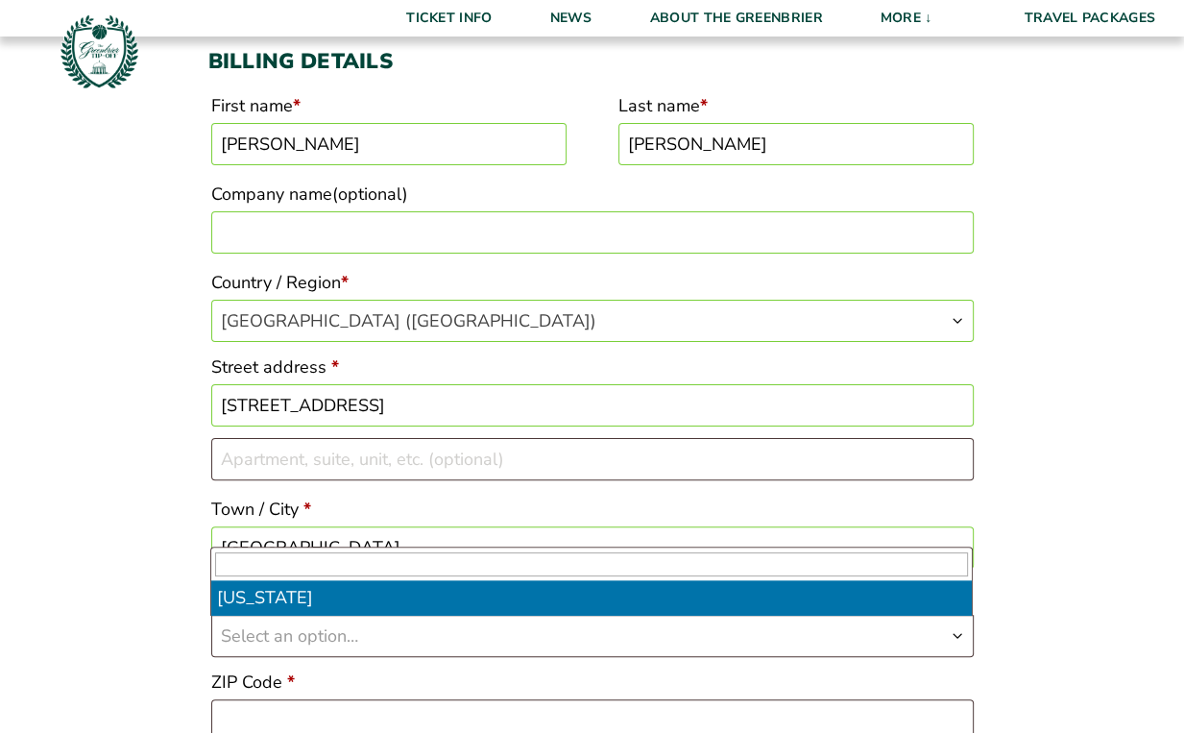
select select "IL"
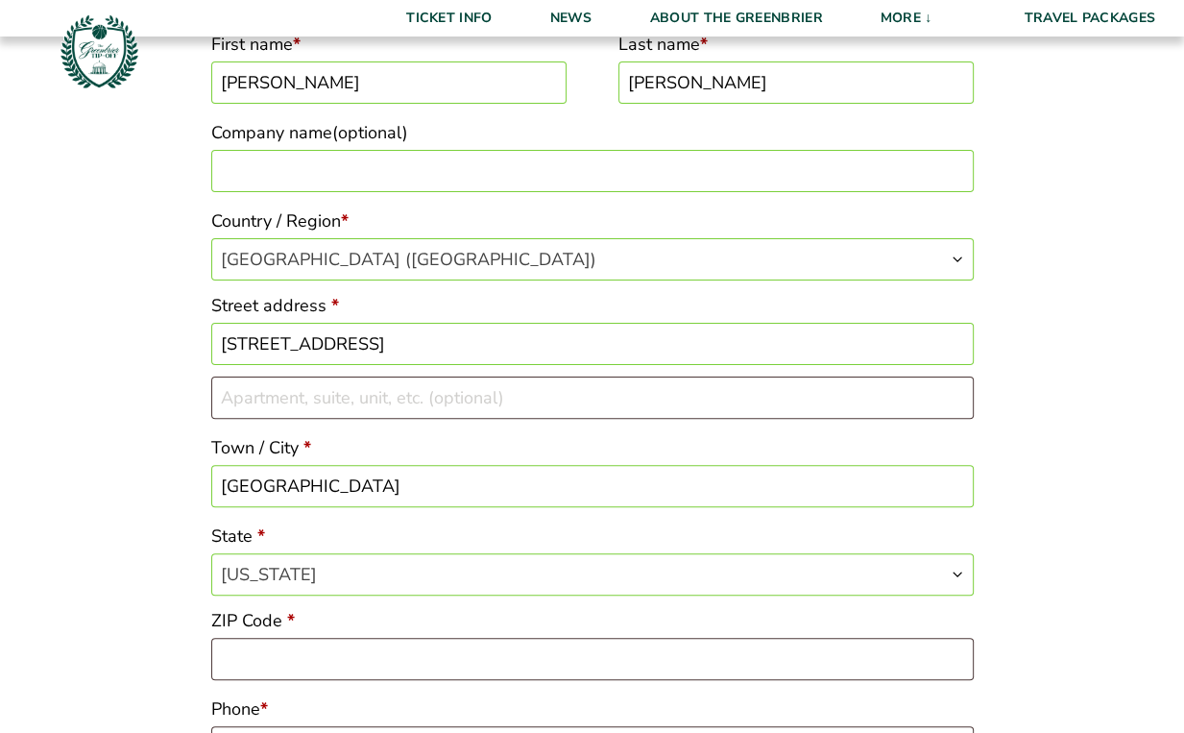
scroll to position [348, 0]
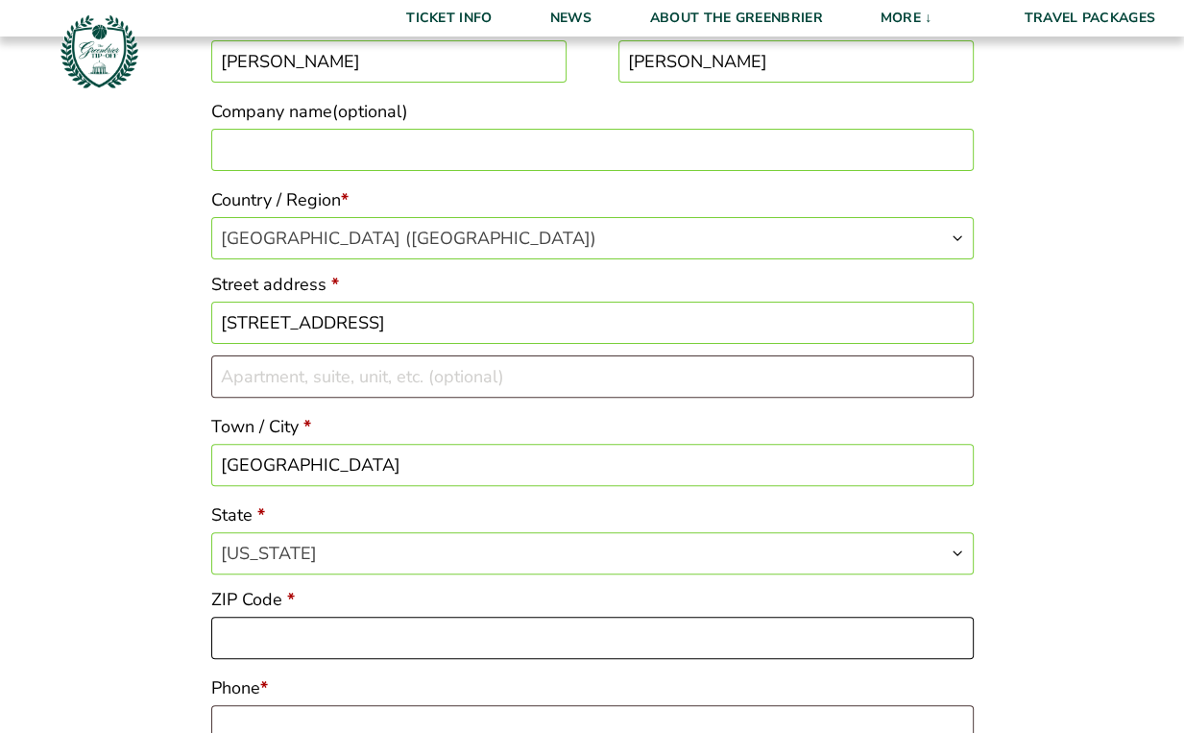
click at [265, 625] on input "ZIP Code *" at bounding box center [592, 637] width 762 height 42
type input "60044"
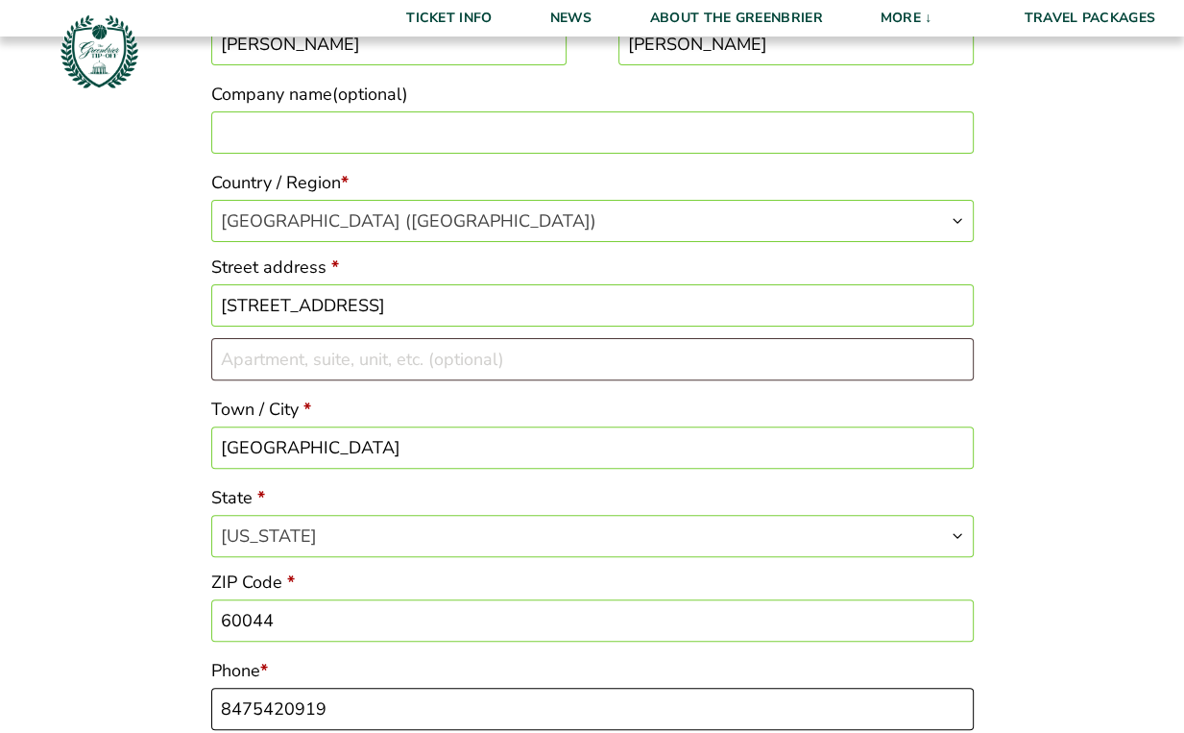
type input "8475420919"
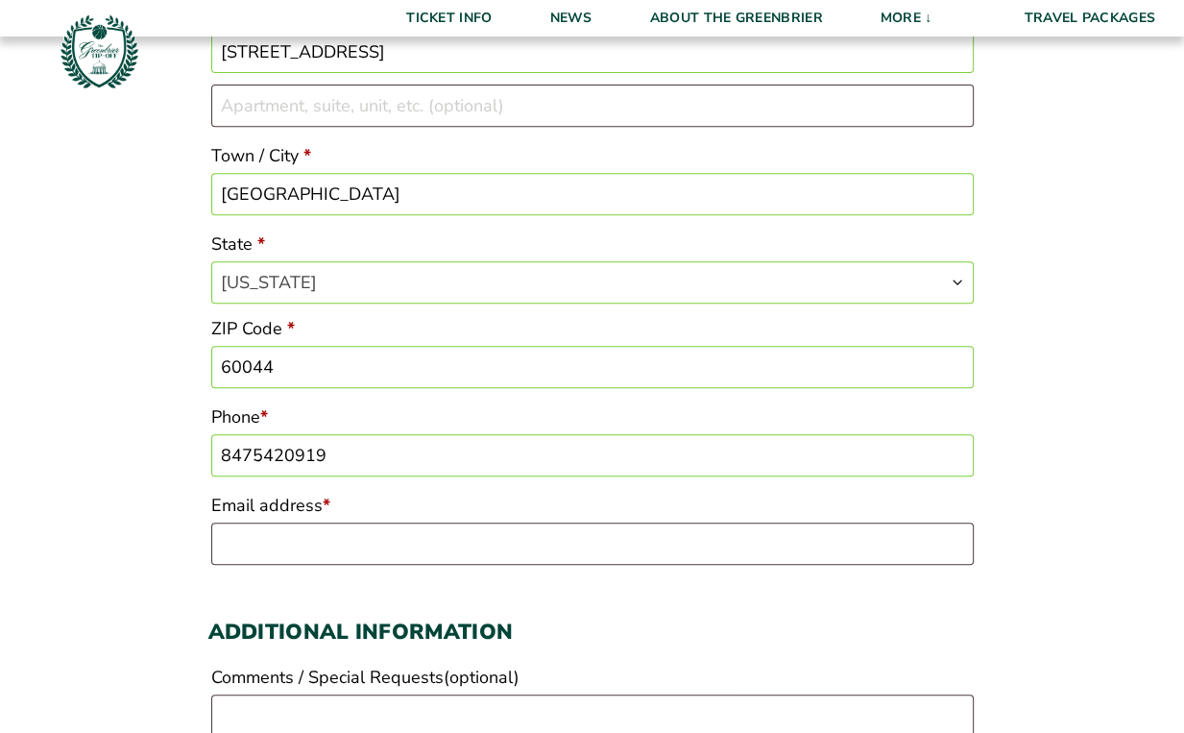
scroll to position [669, 0]
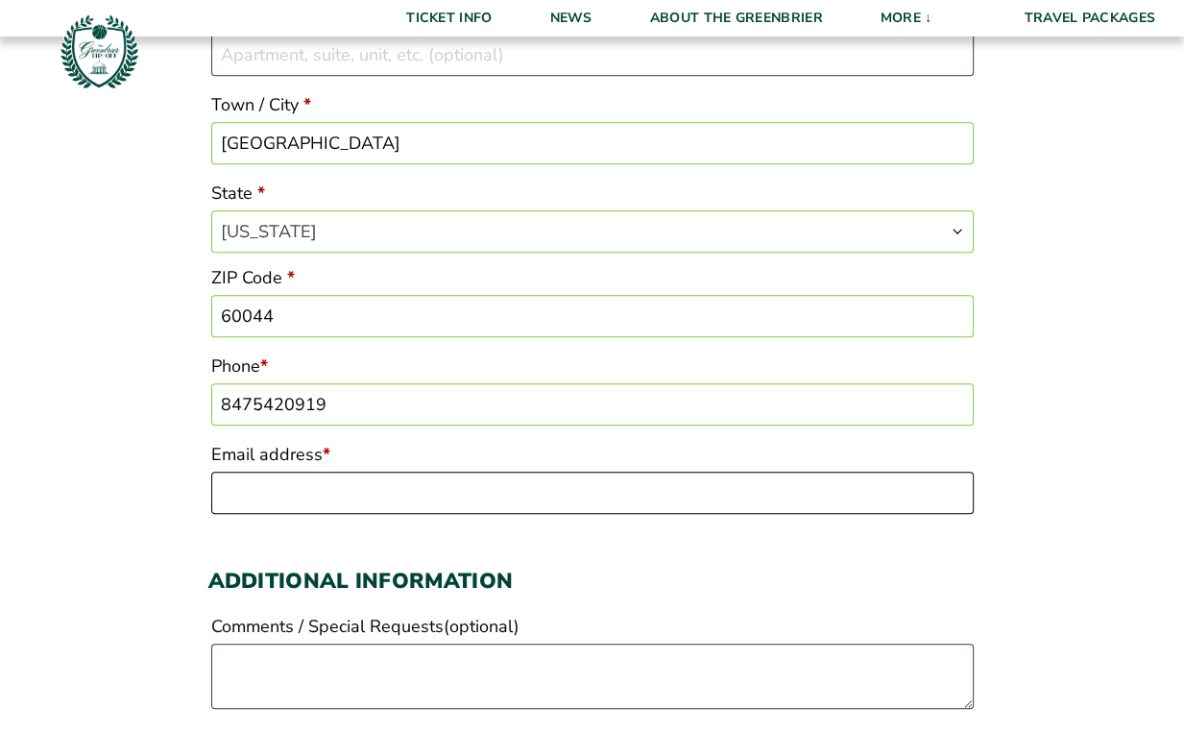
click at [303, 483] on input "Email address *" at bounding box center [592, 492] width 762 height 42
type input "[EMAIL_ADDRESS][DOMAIN_NAME]"
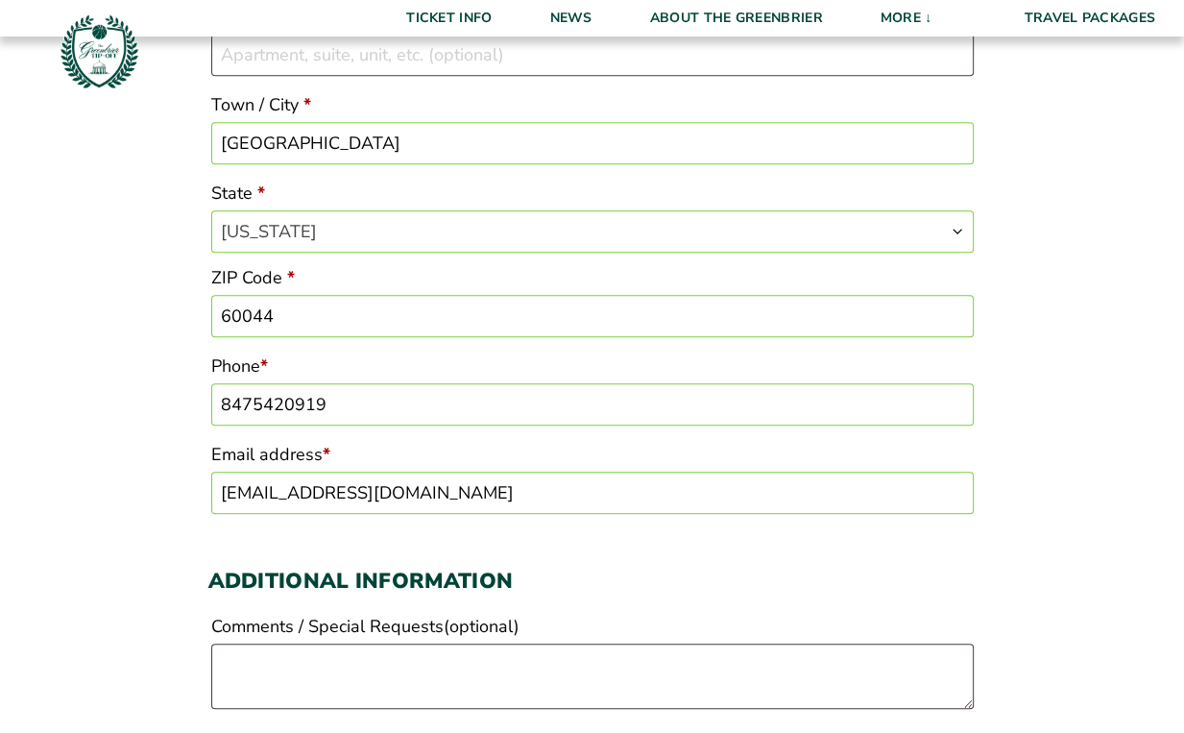
click at [157, 582] on div "Checkout Discount Code: Apply Code Billing details First name * Eileen Last nam…" at bounding box center [592, 682] width 1184 height 2539
click at [176, 575] on div "Checkout Discount Code: Apply Code Billing details First name * Eileen Last nam…" at bounding box center [592, 682] width 1184 height 2539
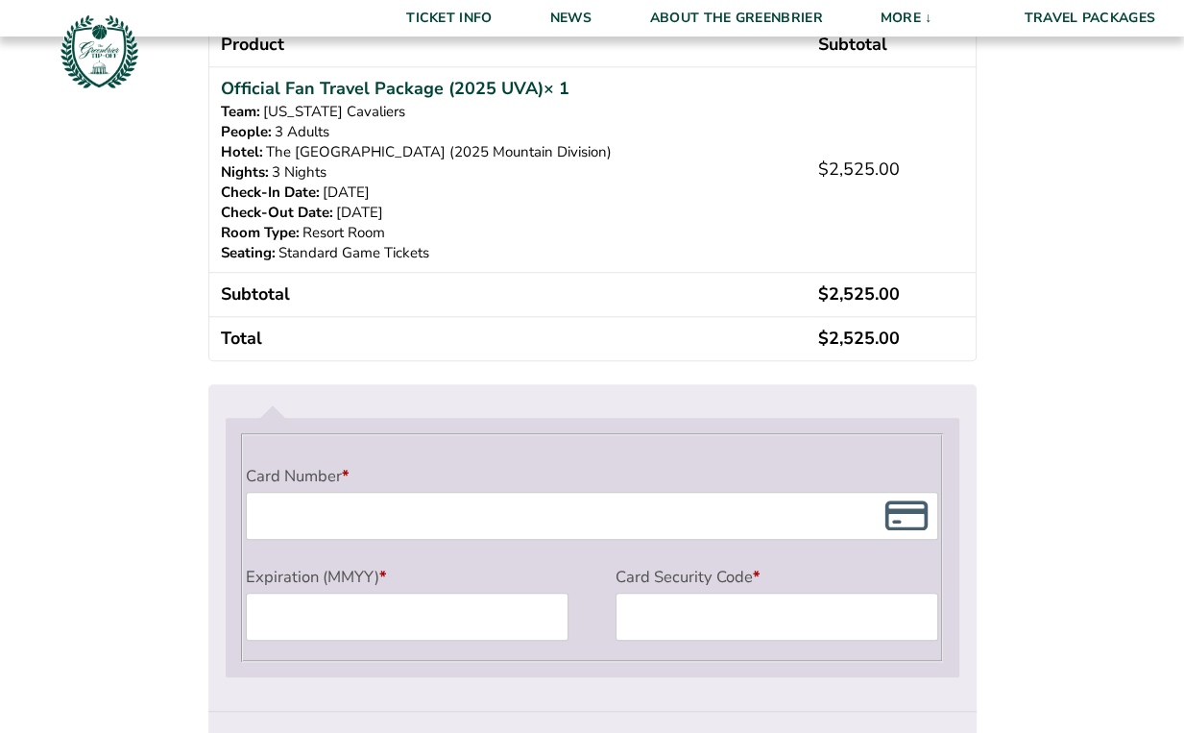
scroll to position [1442, 0]
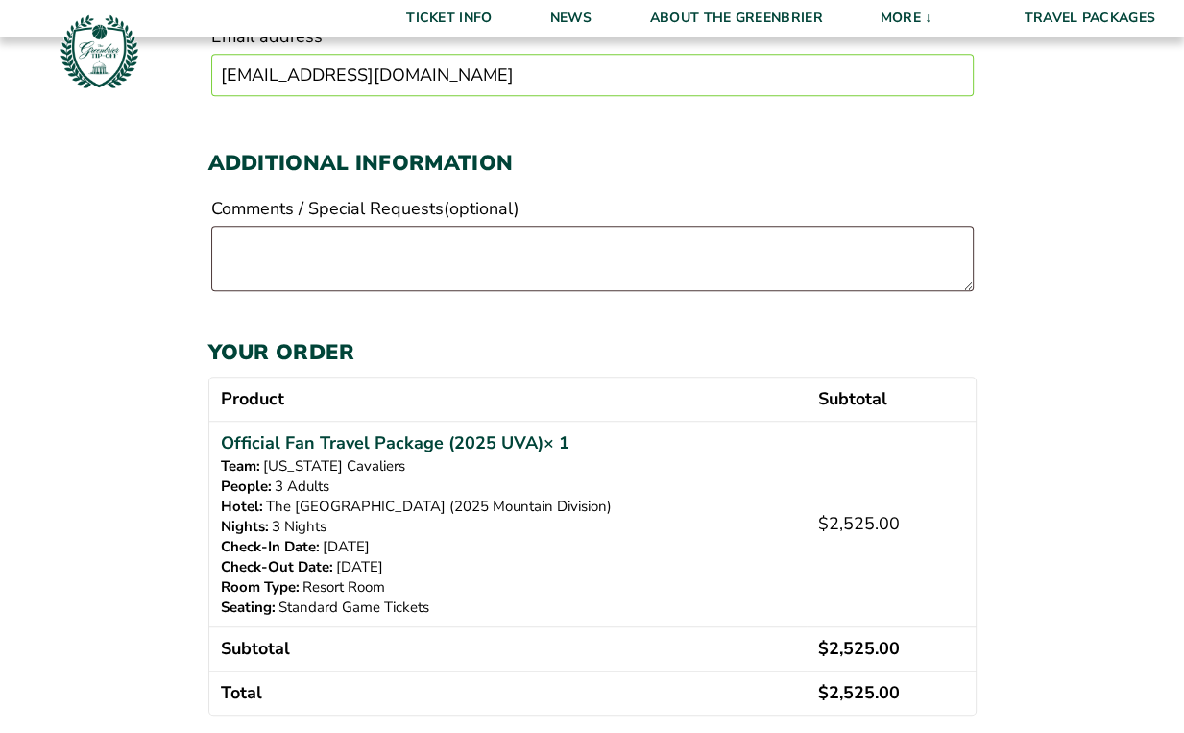
scroll to position [1091, 0]
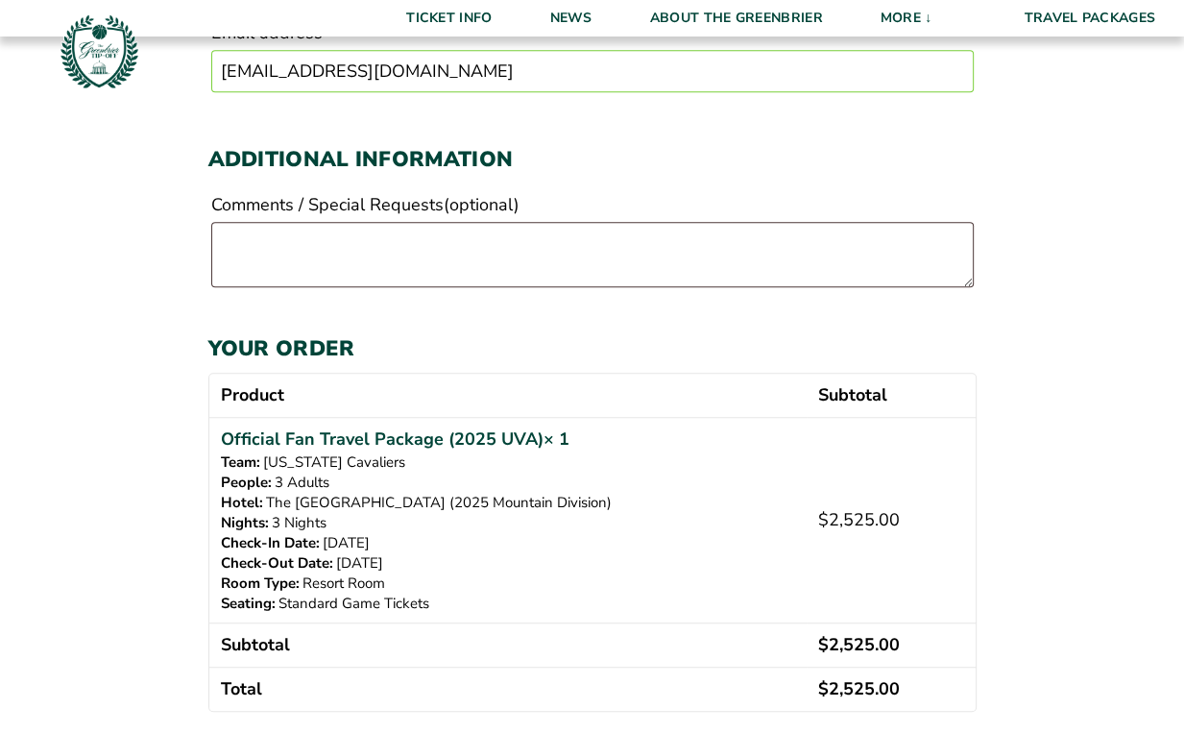
click at [642, 552] on p "[DATE]" at bounding box center [508, 543] width 575 height 20
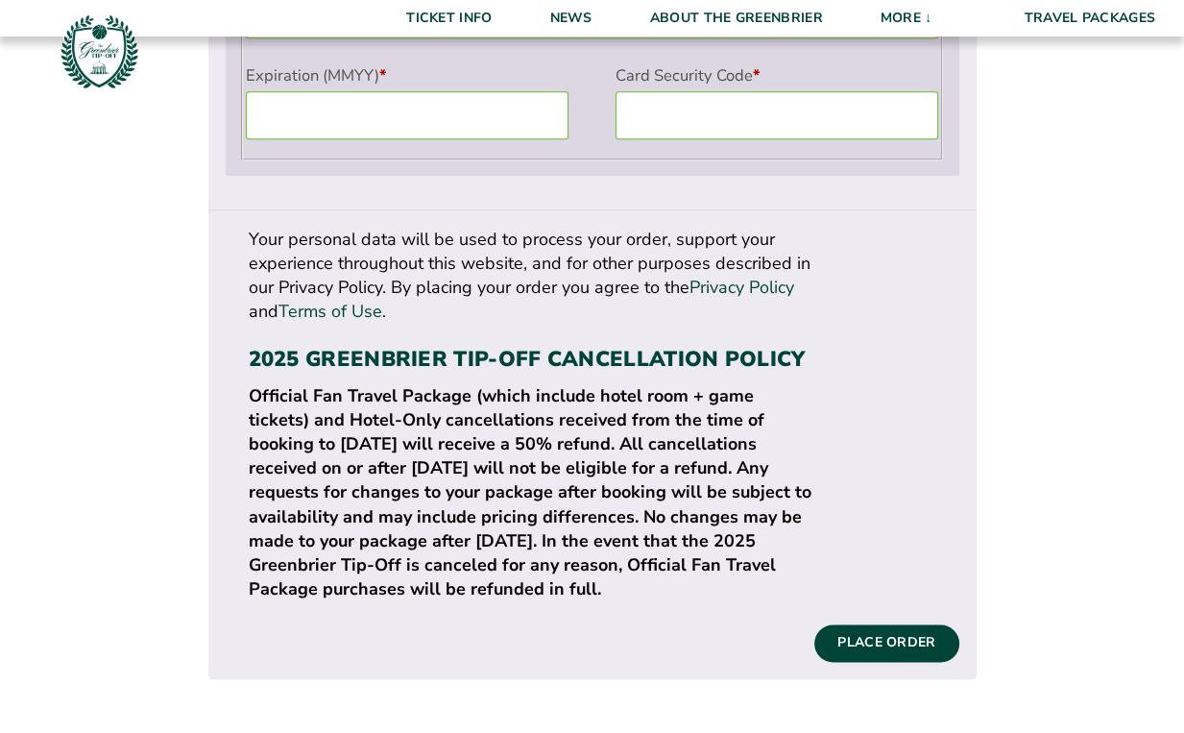
scroll to position [1825, 0]
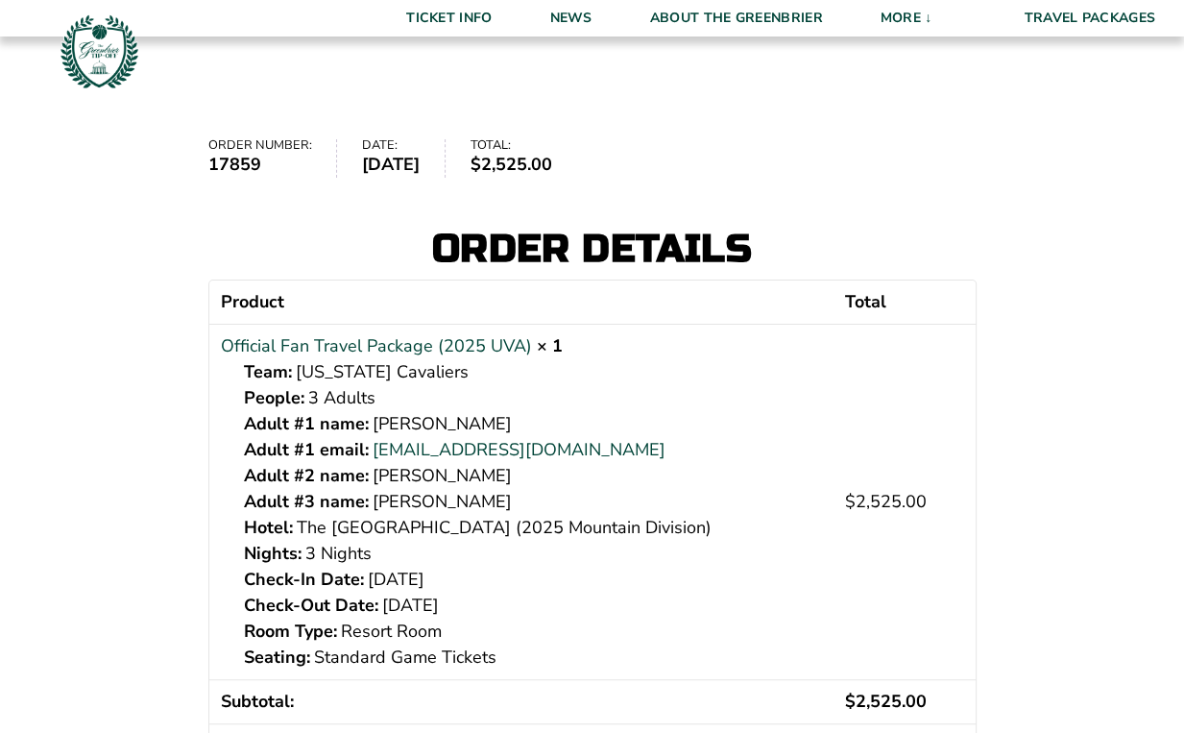
scroll to position [176, 0]
click at [241, 153] on strong "17859" at bounding box center [260, 164] width 104 height 26
copy strong "17859"
